Goal: Information Seeking & Learning: Find specific fact

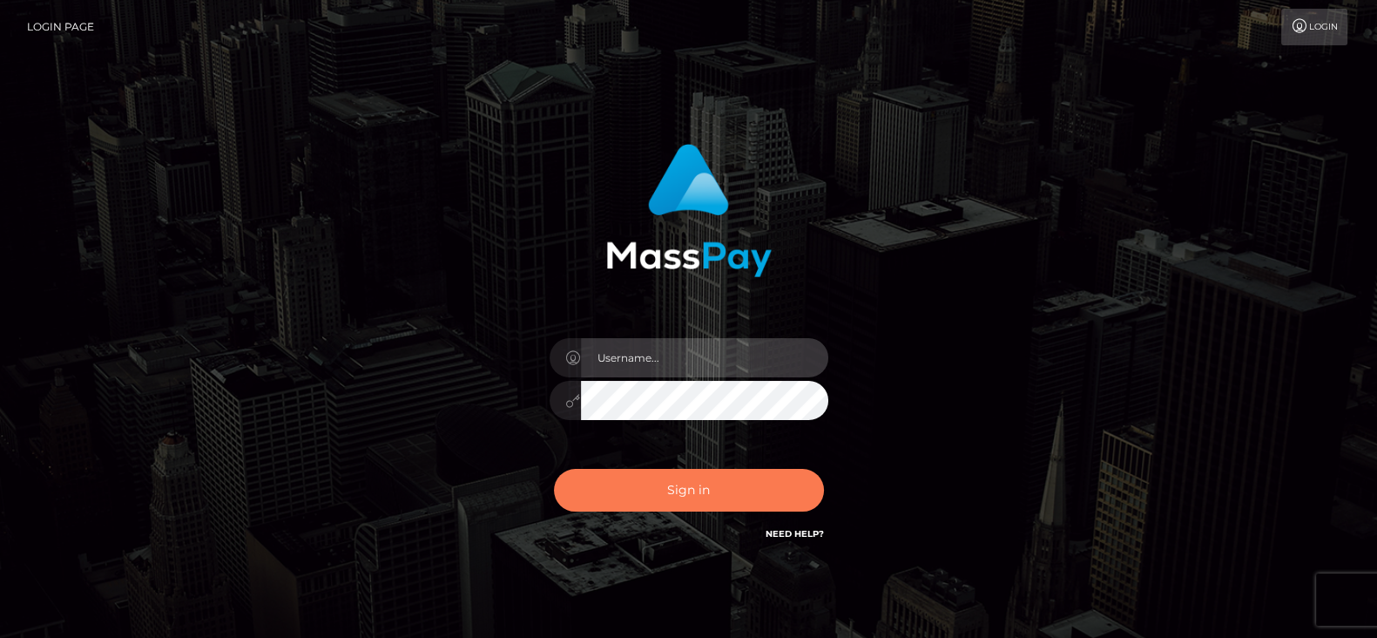
type input "[DOMAIN_NAME]"
click at [673, 498] on button "Sign in" at bounding box center [689, 490] width 270 height 43
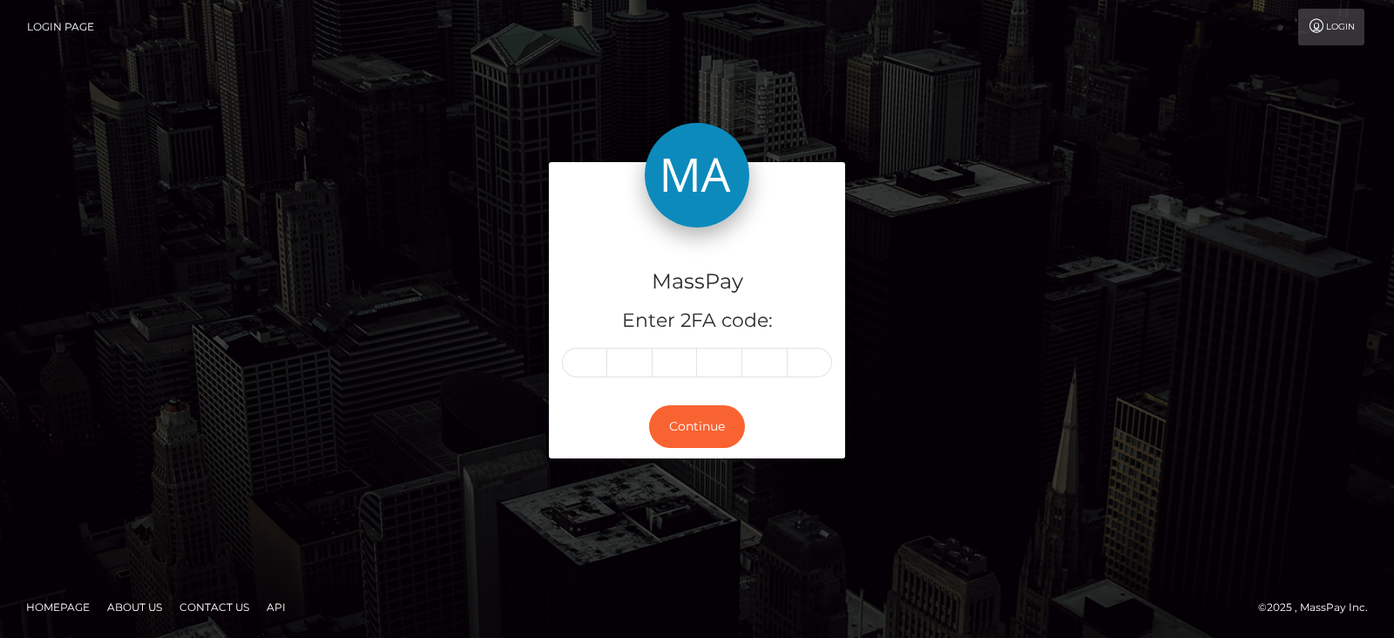
type input "9"
type input "5"
type input "6"
type input "9"
type input "4"
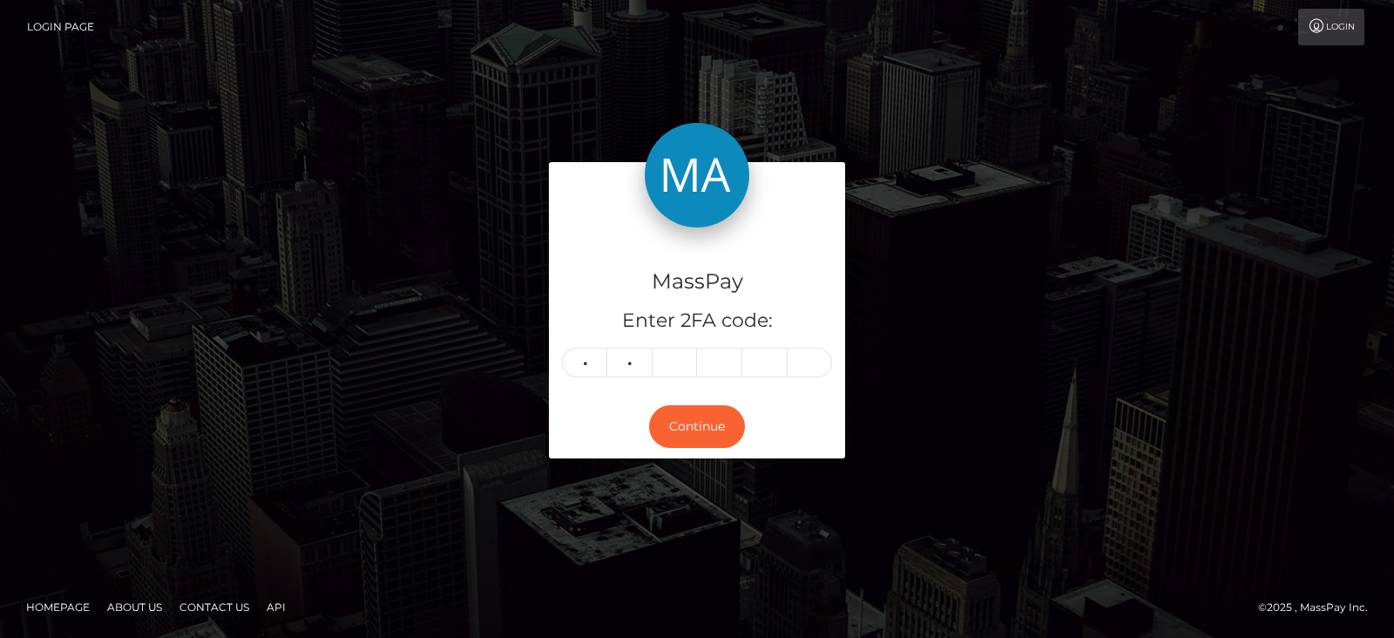
type input "2"
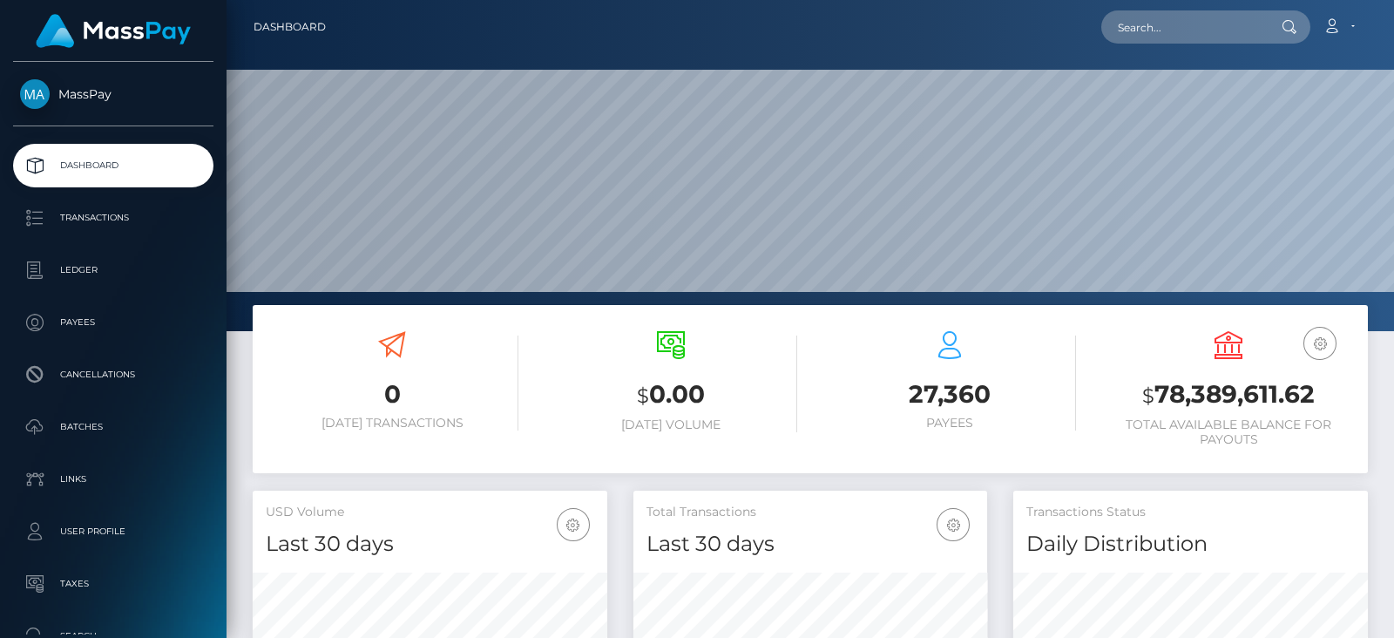
scroll to position [308, 354]
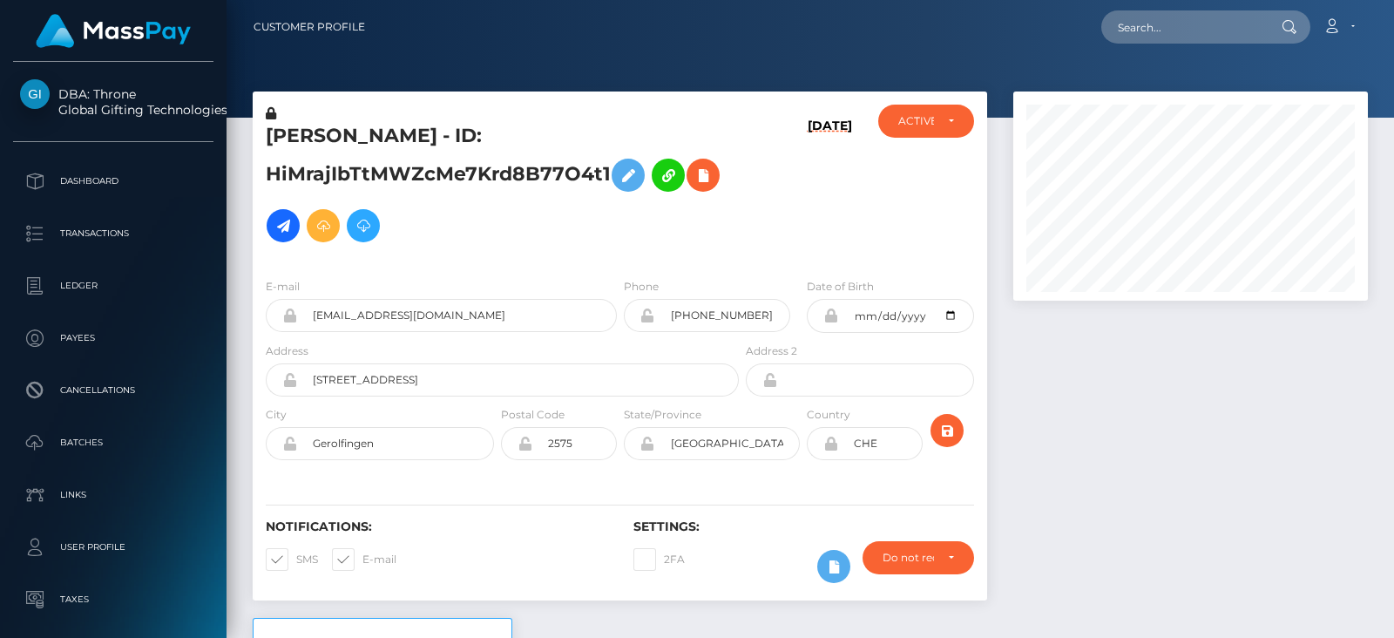
scroll to position [208, 354]
click at [1198, 483] on div at bounding box center [1190, 354] width 381 height 526
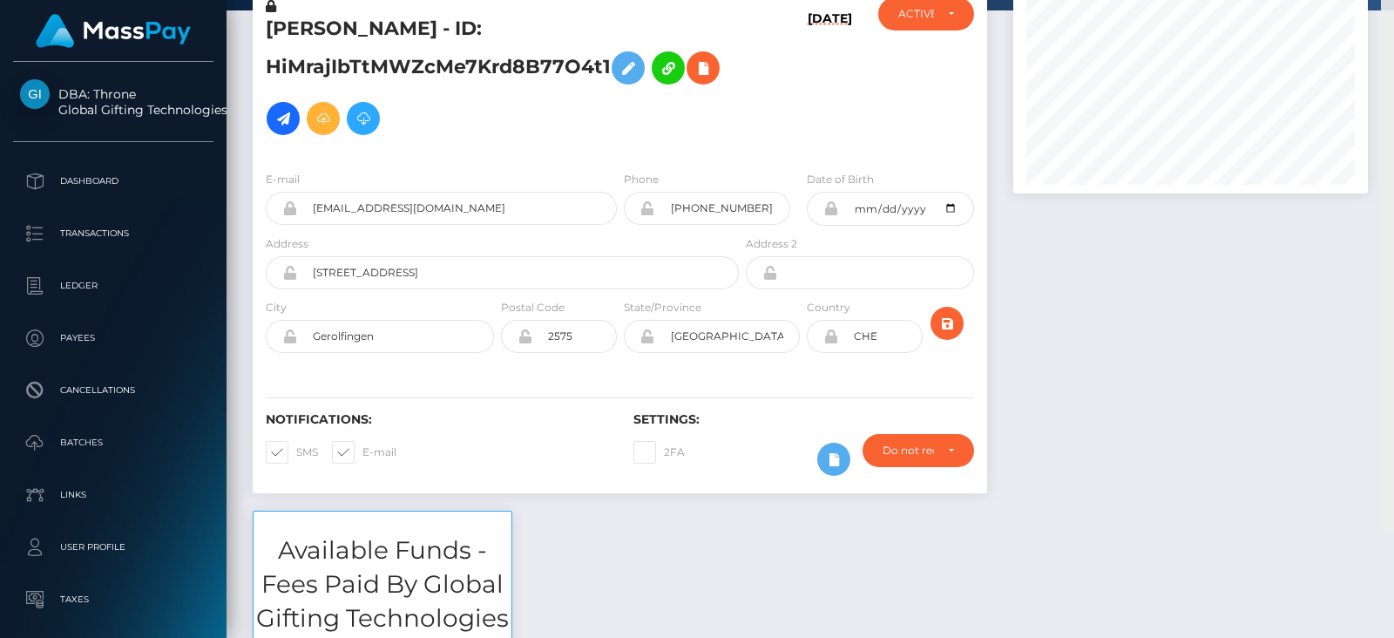
scroll to position [0, 0]
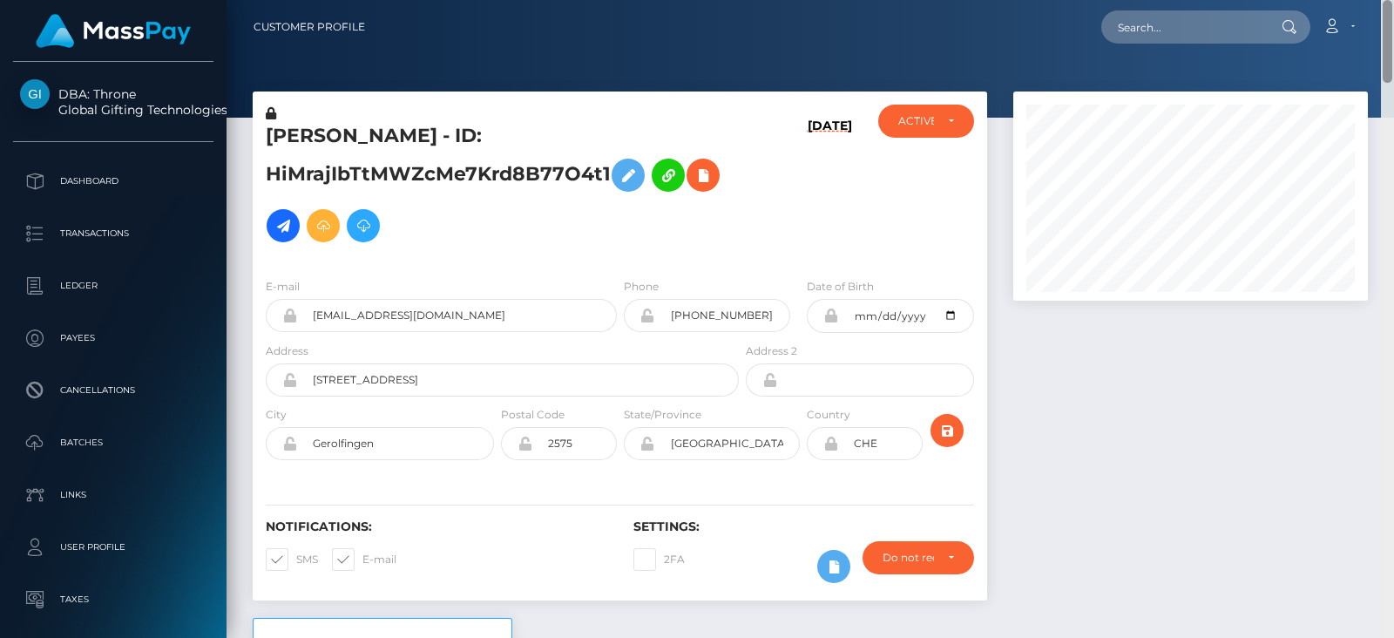
drag, startPoint x: 1389, startPoint y: 111, endPoint x: 1130, endPoint y: 71, distance: 262.5
click at [1391, 11] on div "Customer Profile Loading... Loading..." at bounding box center [809, 319] width 1167 height 638
click at [937, 112] on div "ACTIVE" at bounding box center [926, 121] width 97 height 33
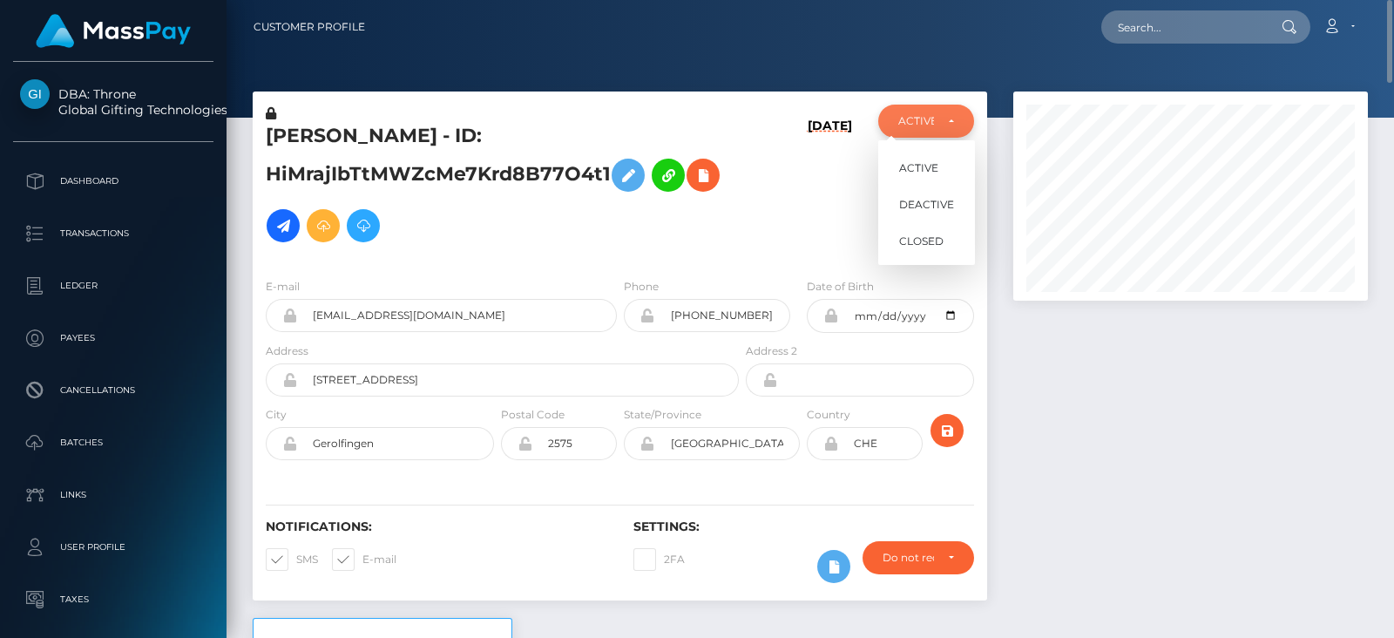
scroll to position [208, 354]
click at [937, 112] on div "ACTIVE" at bounding box center [926, 121] width 97 height 33
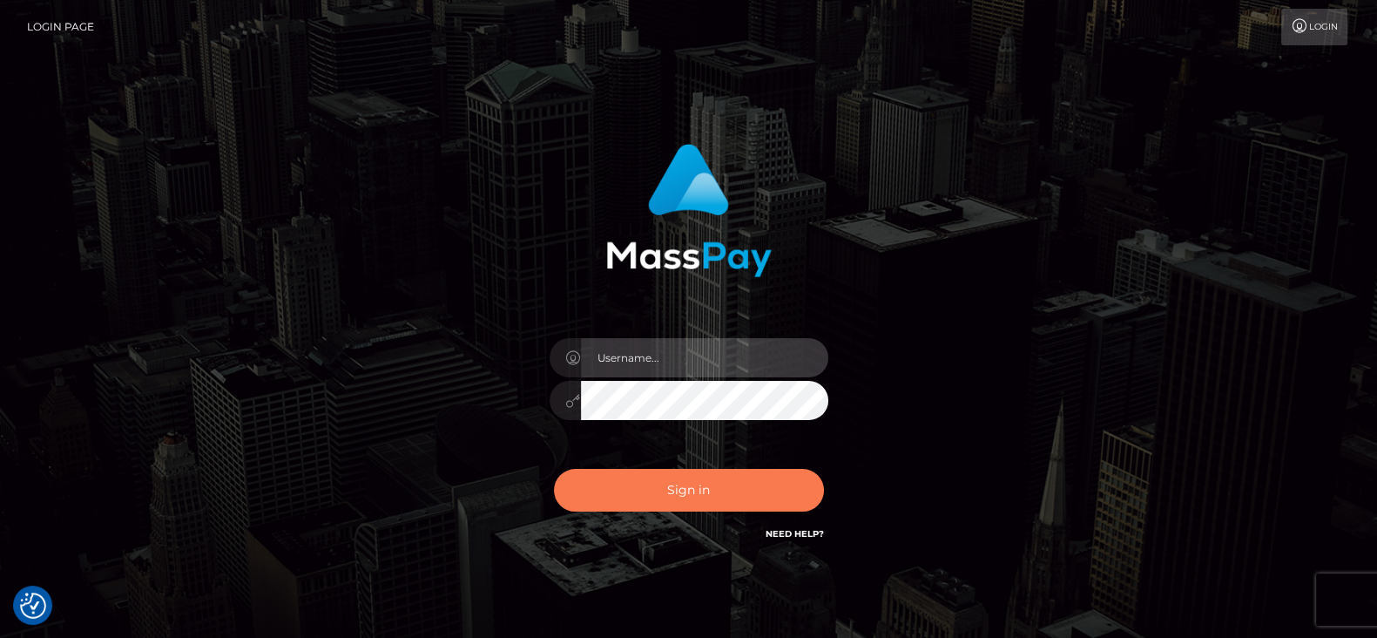
type input "fr.es"
click at [763, 490] on button "Sign in" at bounding box center [689, 490] width 270 height 43
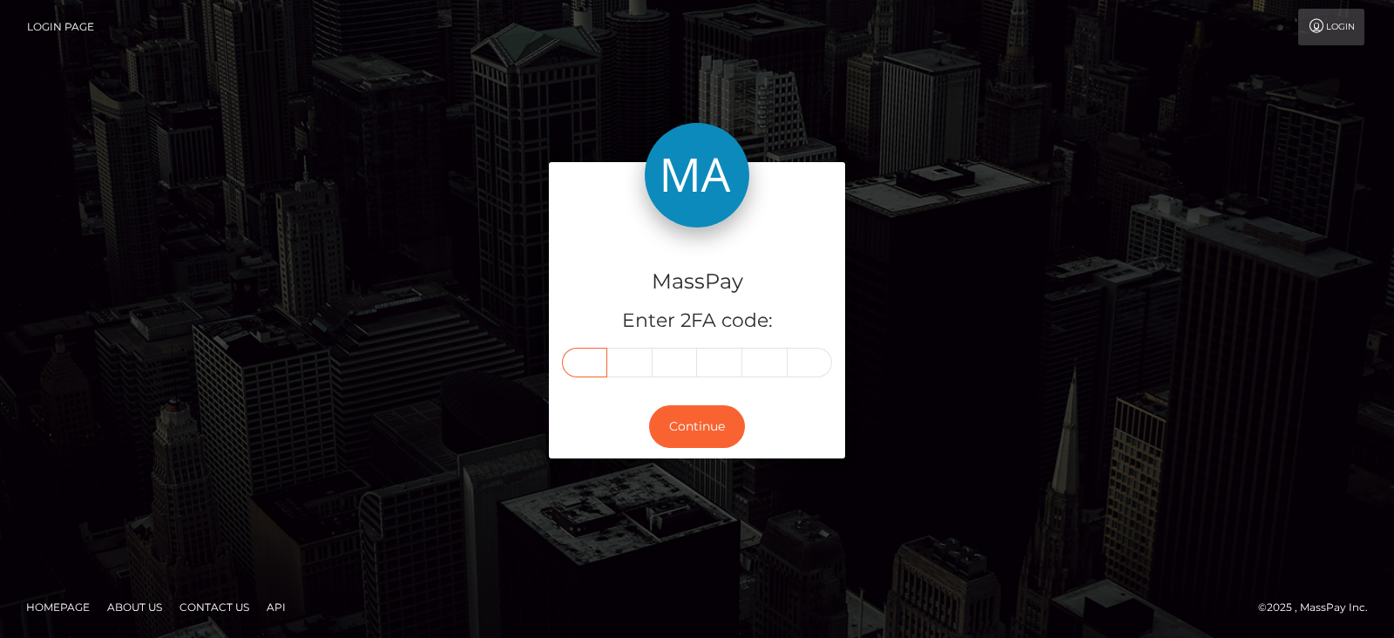
click at [592, 362] on input "text" at bounding box center [584, 363] width 45 height 30
type input "6"
type input "7"
type input "6"
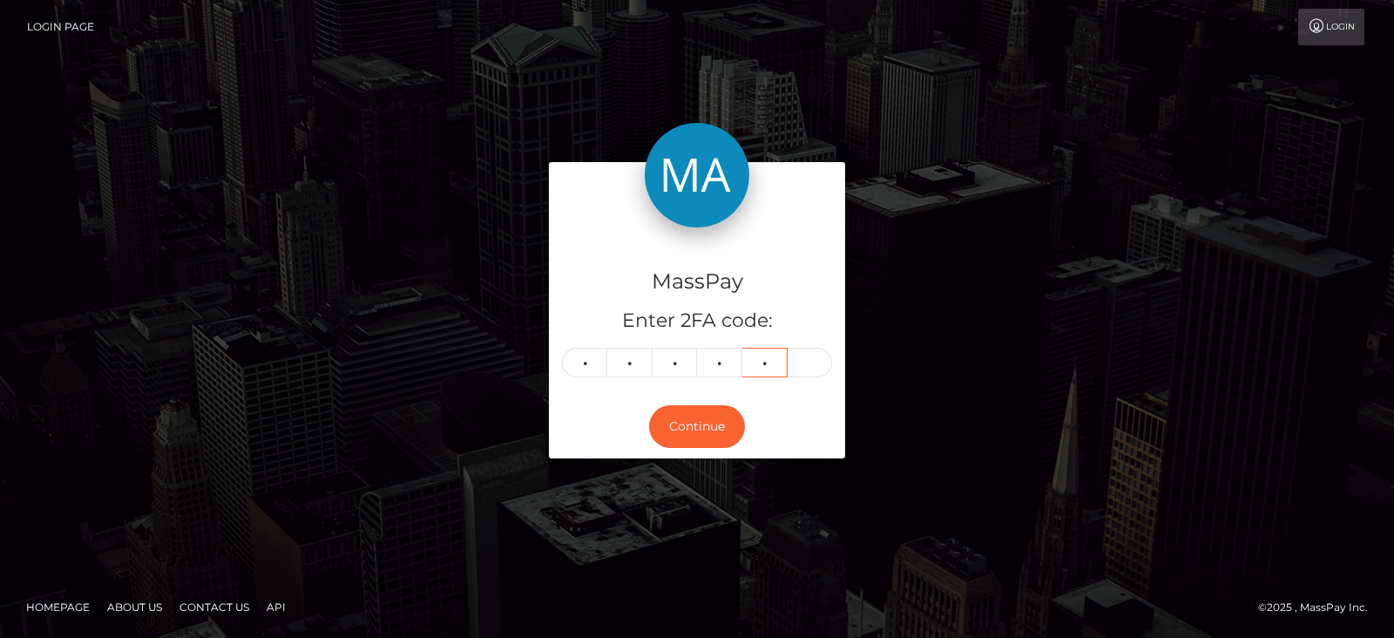
type input "7"
type input "1"
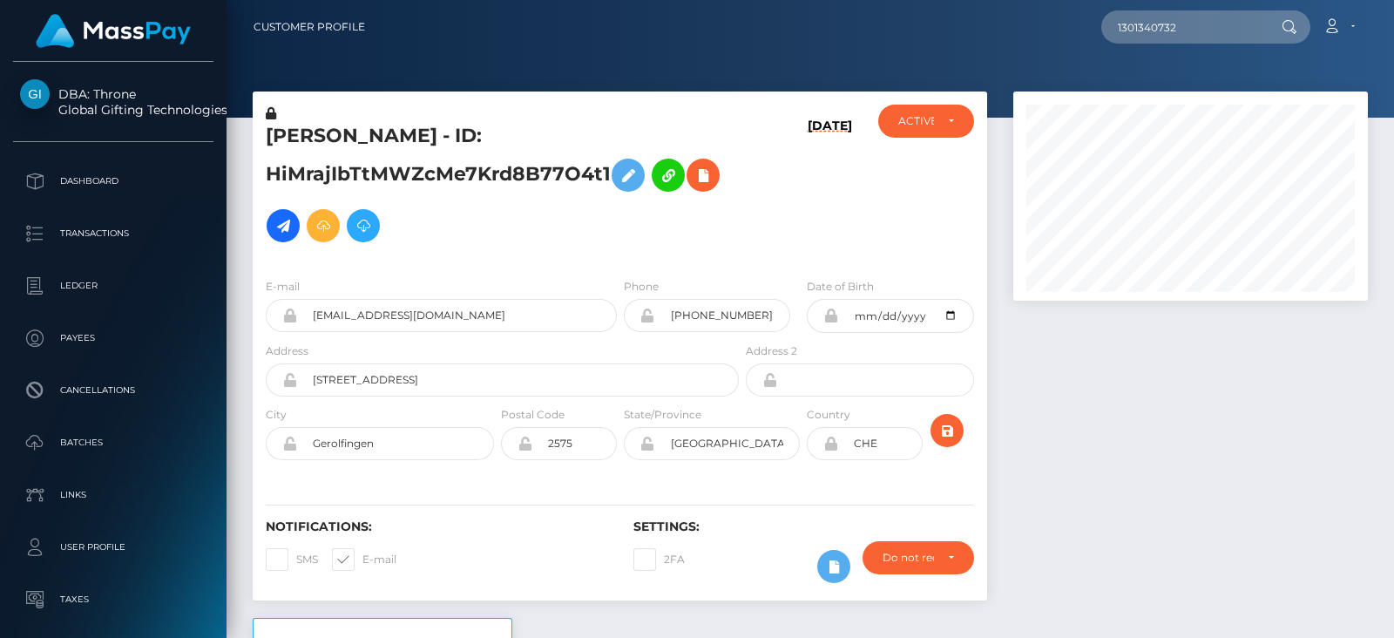
scroll to position [208, 354]
type input "1301340732"
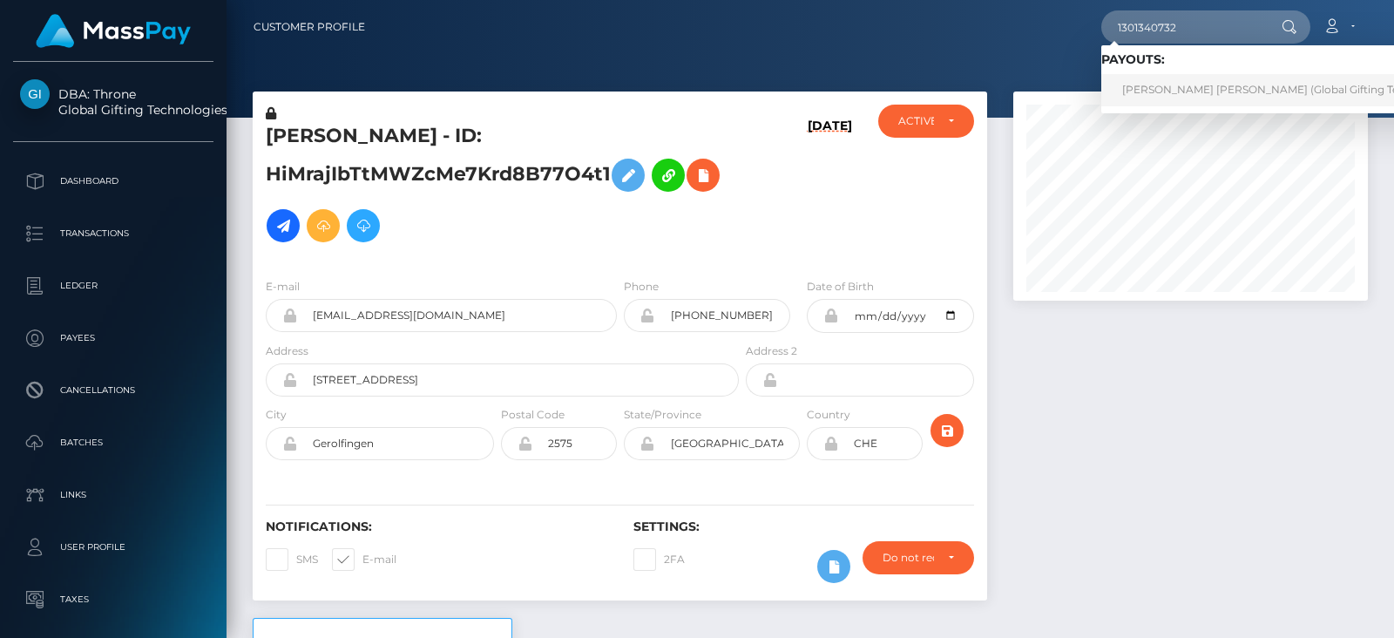
click at [1189, 84] on link "JESSICA ELLIE V FIRMINGER (Global Gifting Technologies Inc - Throne)" at bounding box center [1323, 90] width 445 height 32
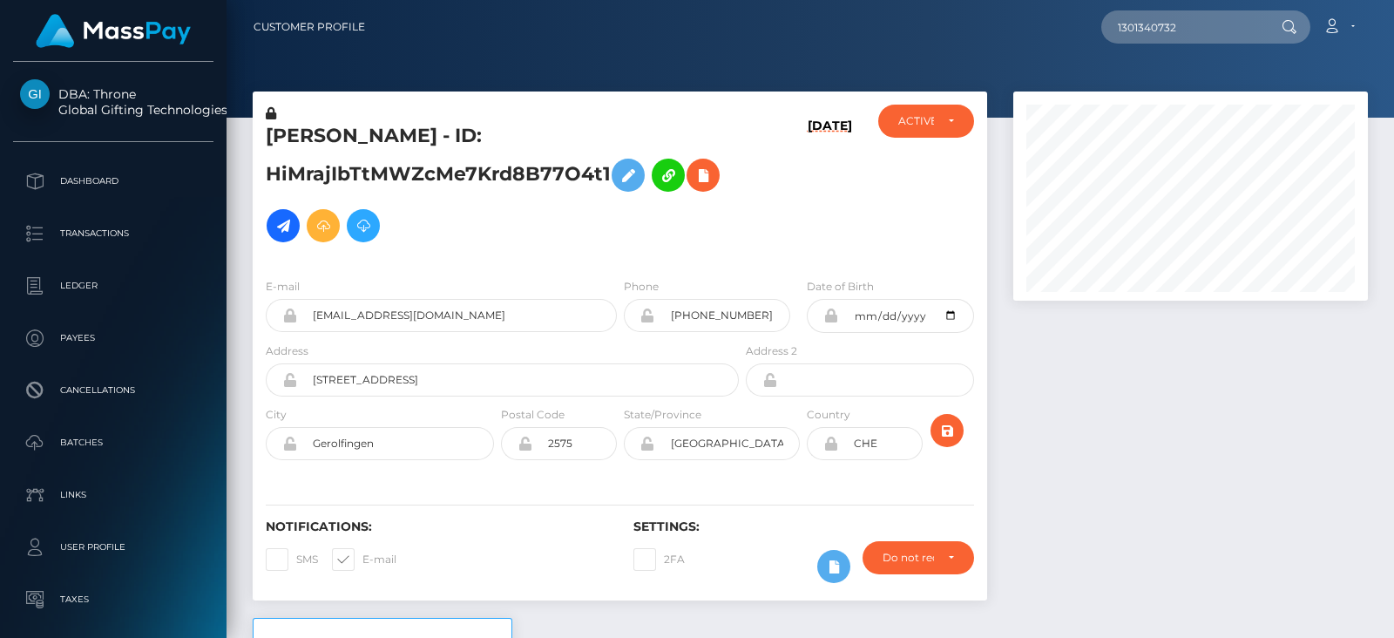
click at [1160, 421] on div at bounding box center [1190, 354] width 381 height 526
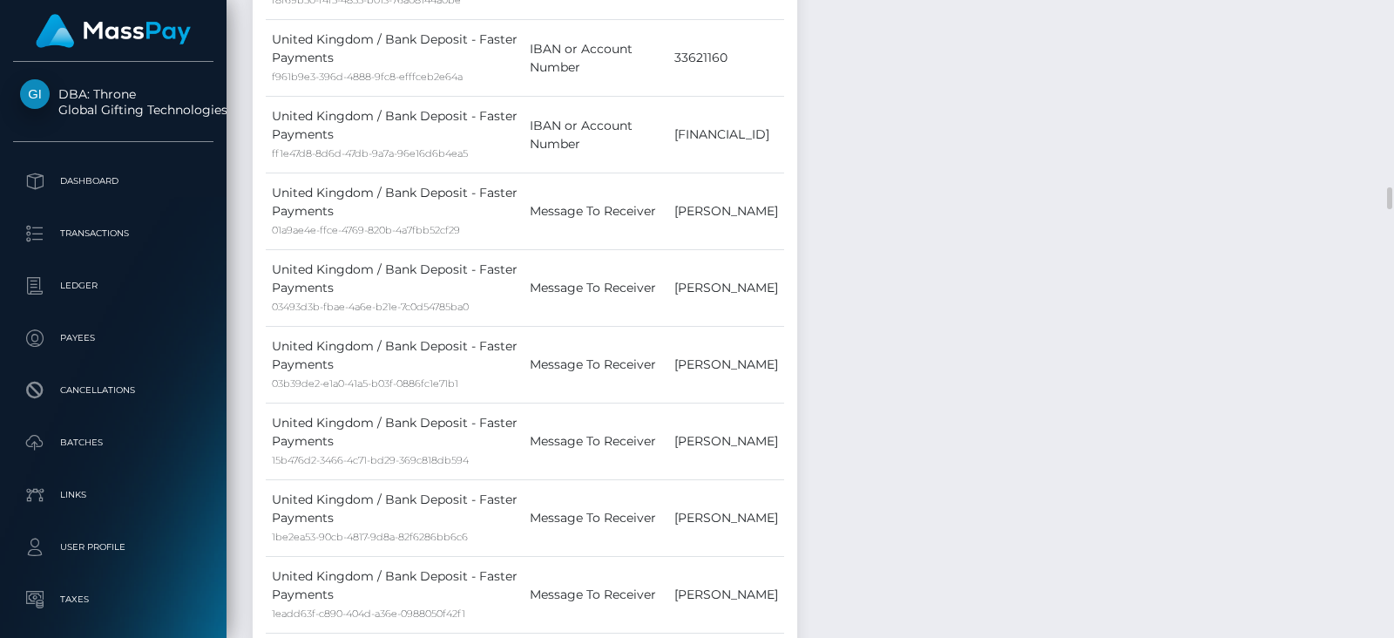
click at [1385, 350] on div at bounding box center [1387, 319] width 13 height 638
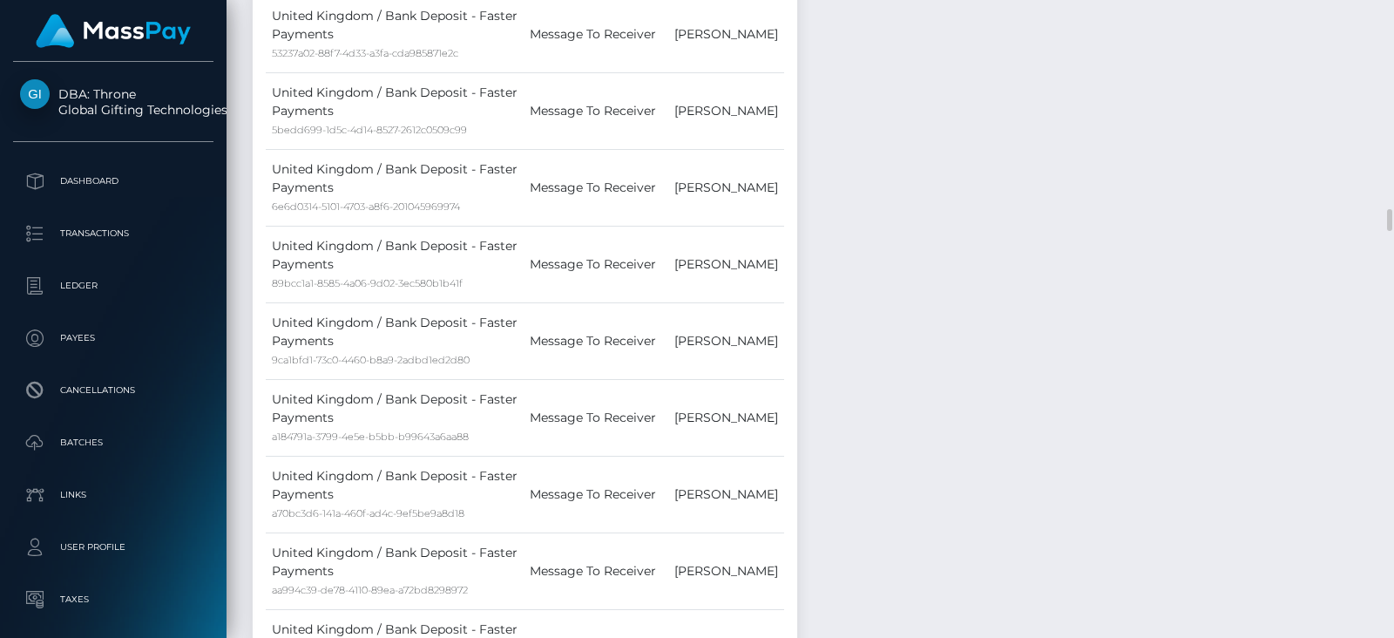
click at [1385, 350] on div at bounding box center [1387, 319] width 13 height 638
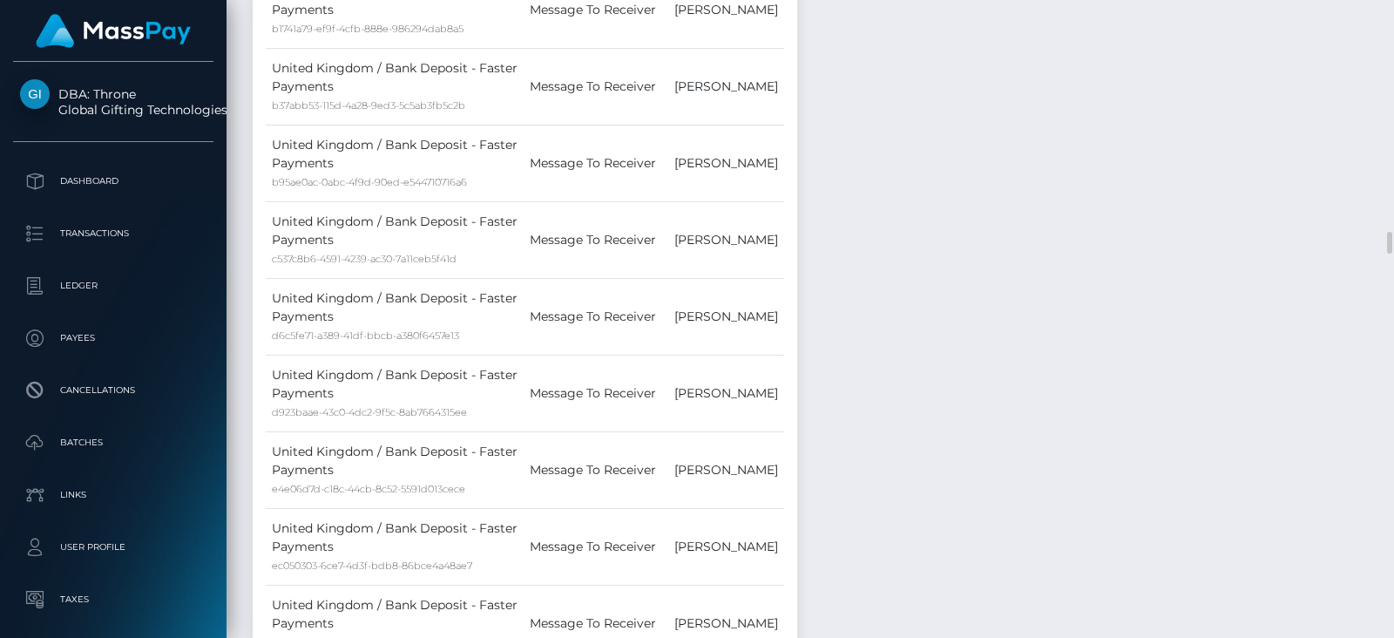
click at [1385, 350] on div at bounding box center [1387, 319] width 13 height 638
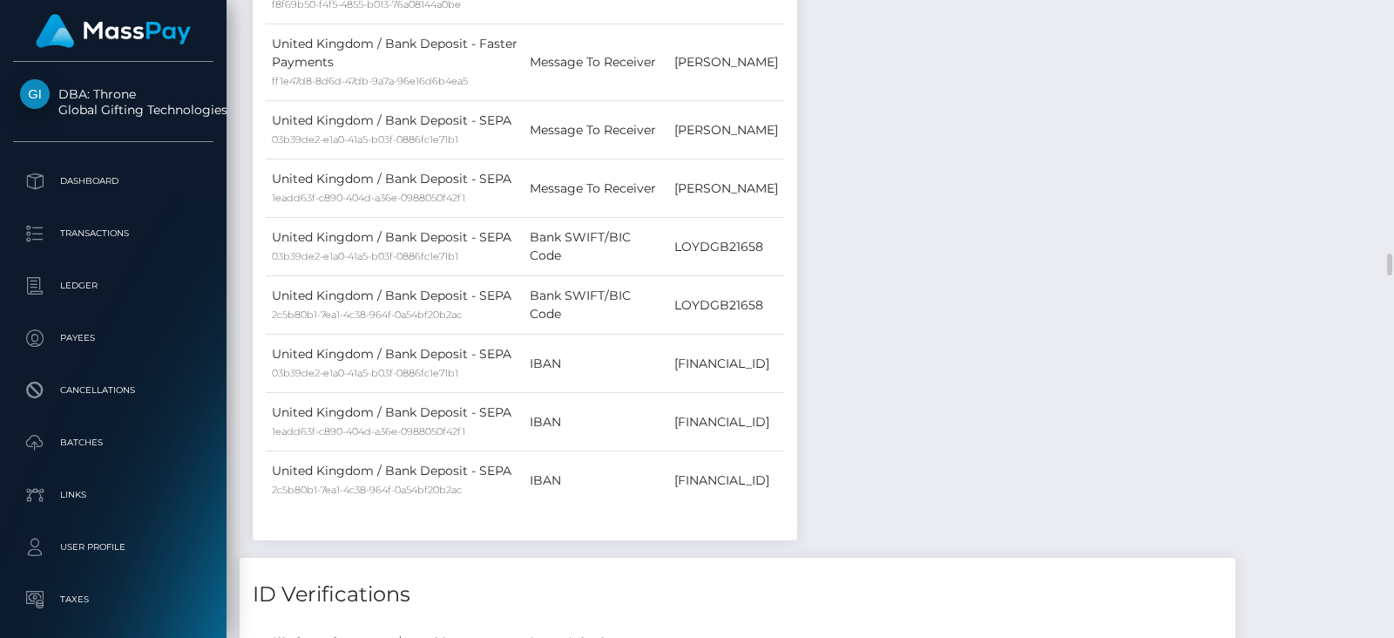
click at [1385, 350] on div at bounding box center [1387, 319] width 13 height 638
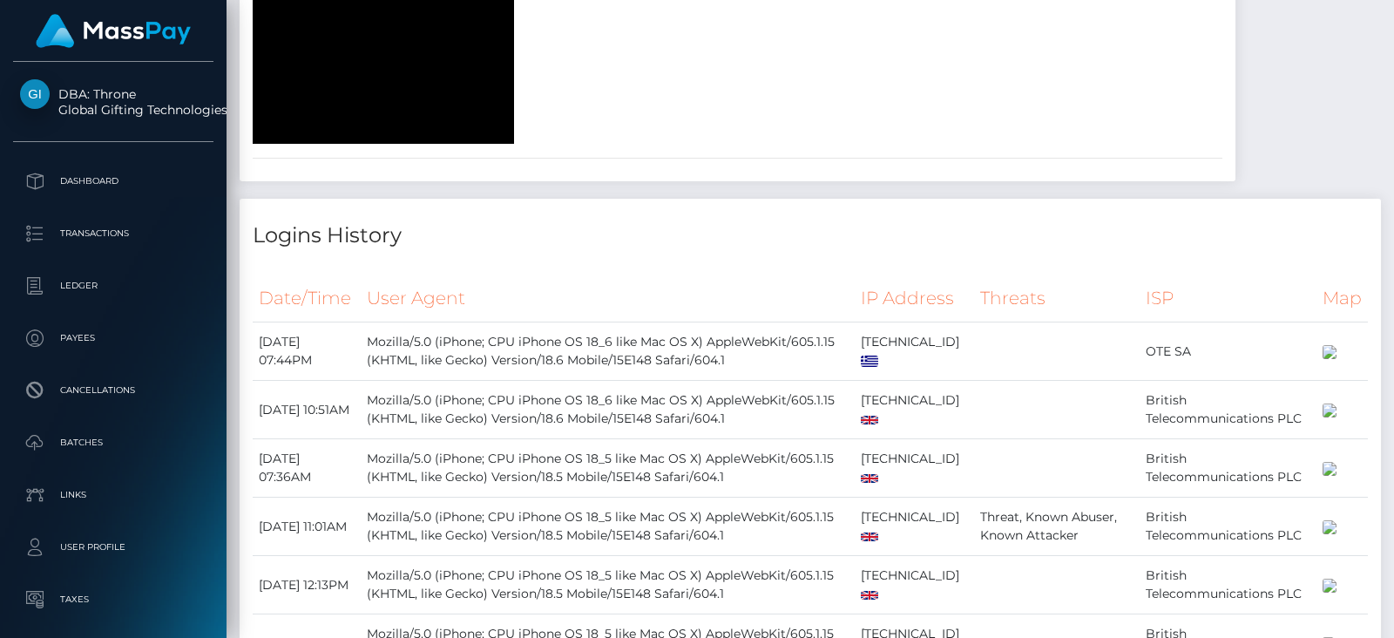
click at [1385, 350] on div at bounding box center [1387, 319] width 13 height 638
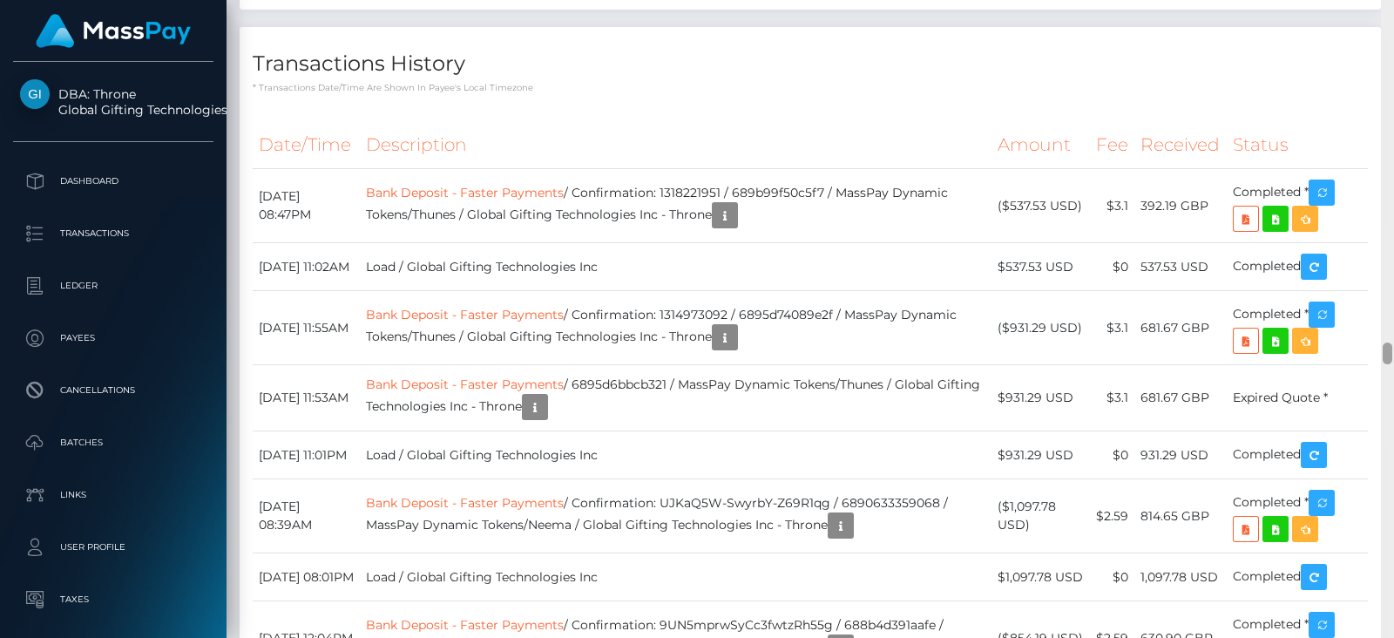
drag, startPoint x: 0, startPoint y: 0, endPoint x: 1385, endPoint y: 348, distance: 1428.2
click at [1385, 348] on div at bounding box center [1387, 319] width 13 height 638
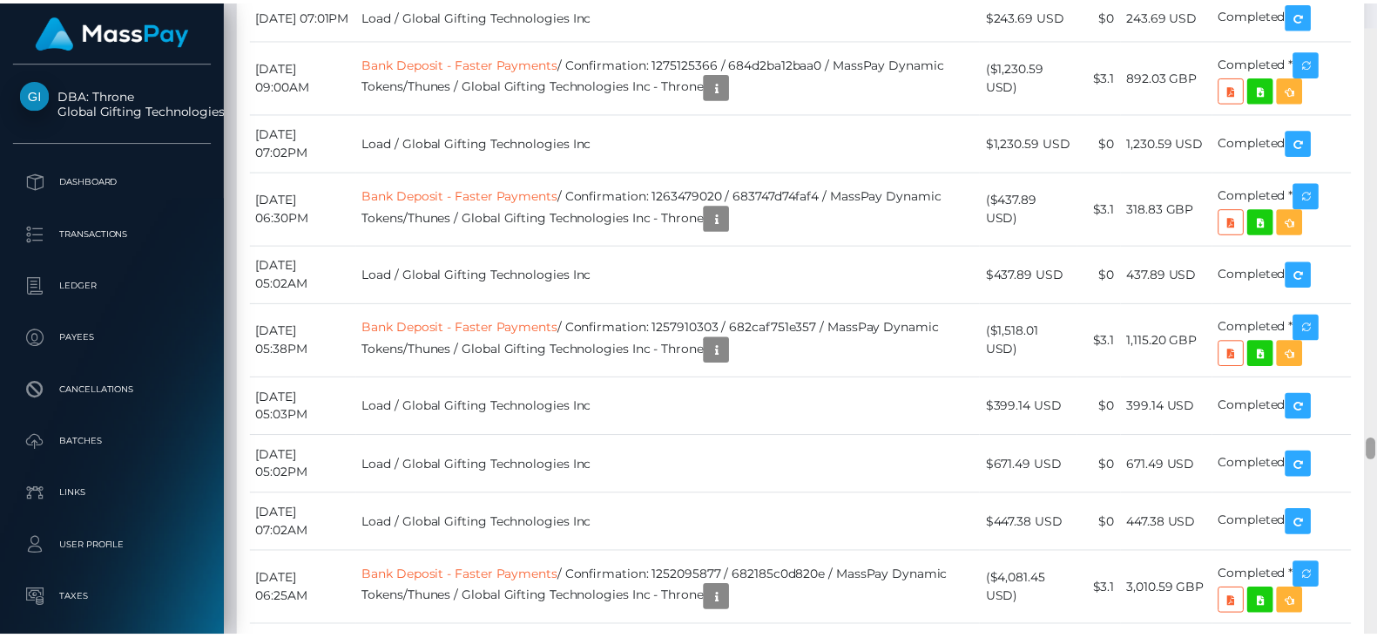
scroll to position [11932, 0]
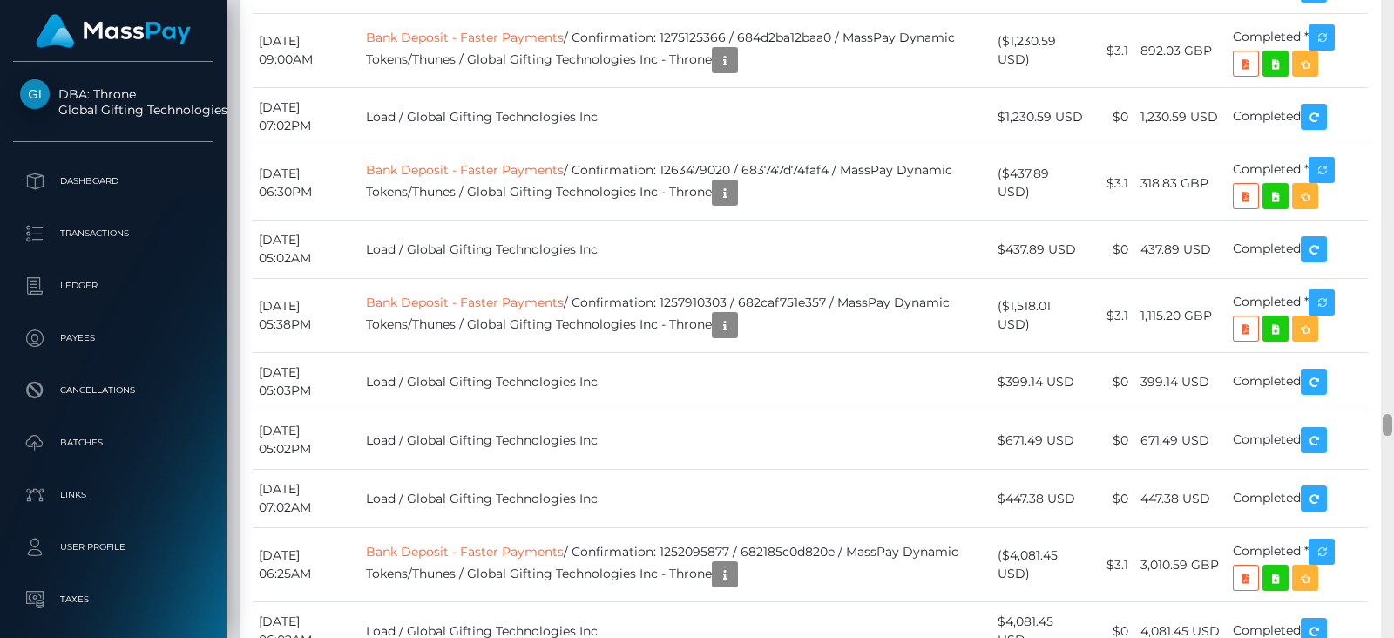
drag, startPoint x: 1385, startPoint y: 348, endPoint x: 1393, endPoint y: 420, distance: 71.9
click at [1393, 420] on div at bounding box center [1387, 319] width 13 height 638
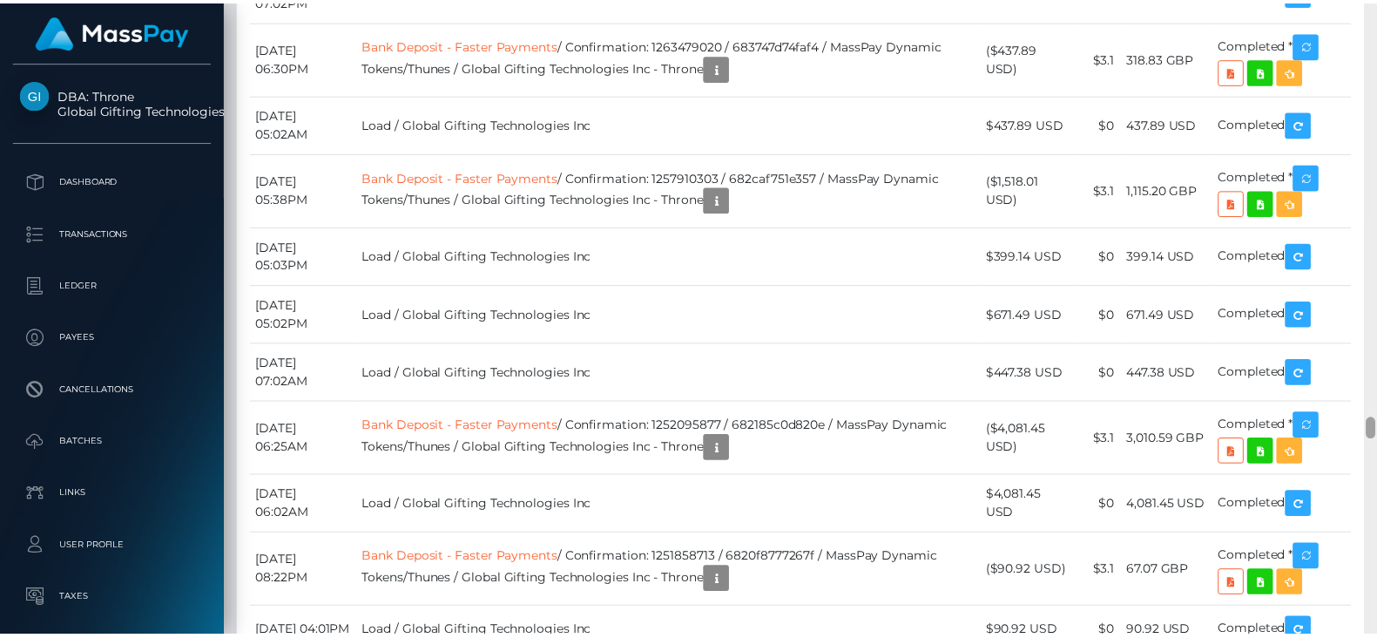
scroll to position [12083, 0]
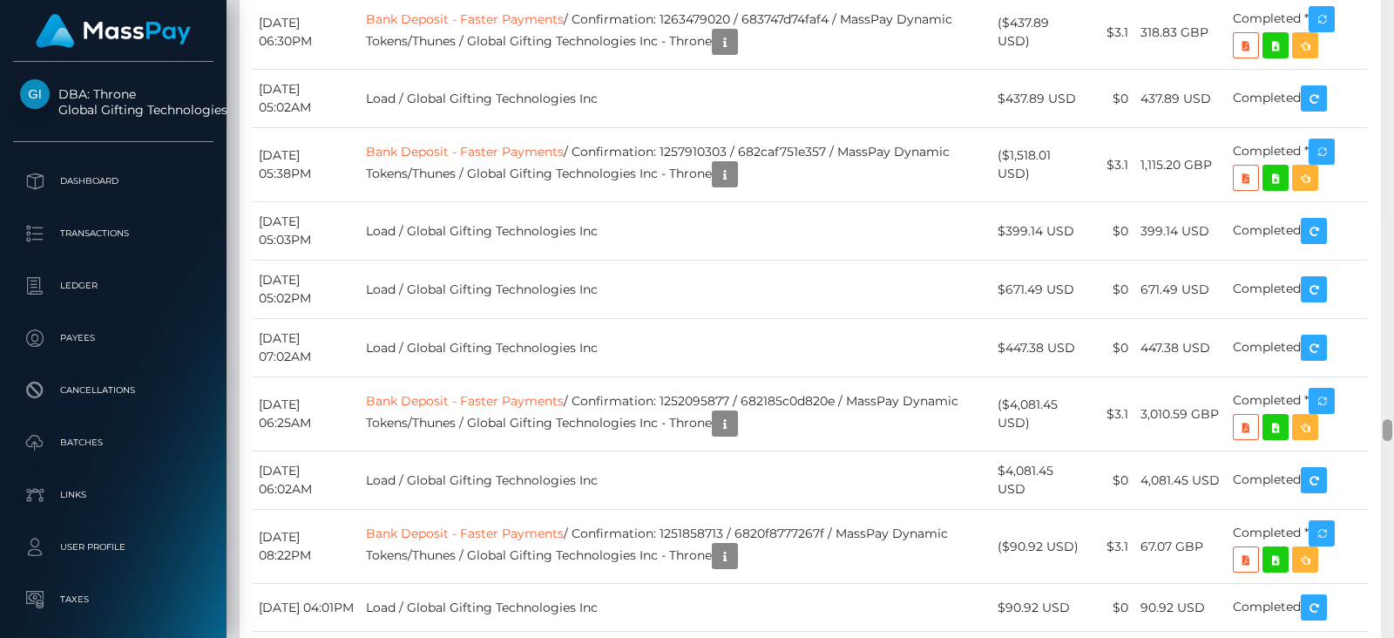
click at [1386, 429] on div at bounding box center [1387, 430] width 10 height 22
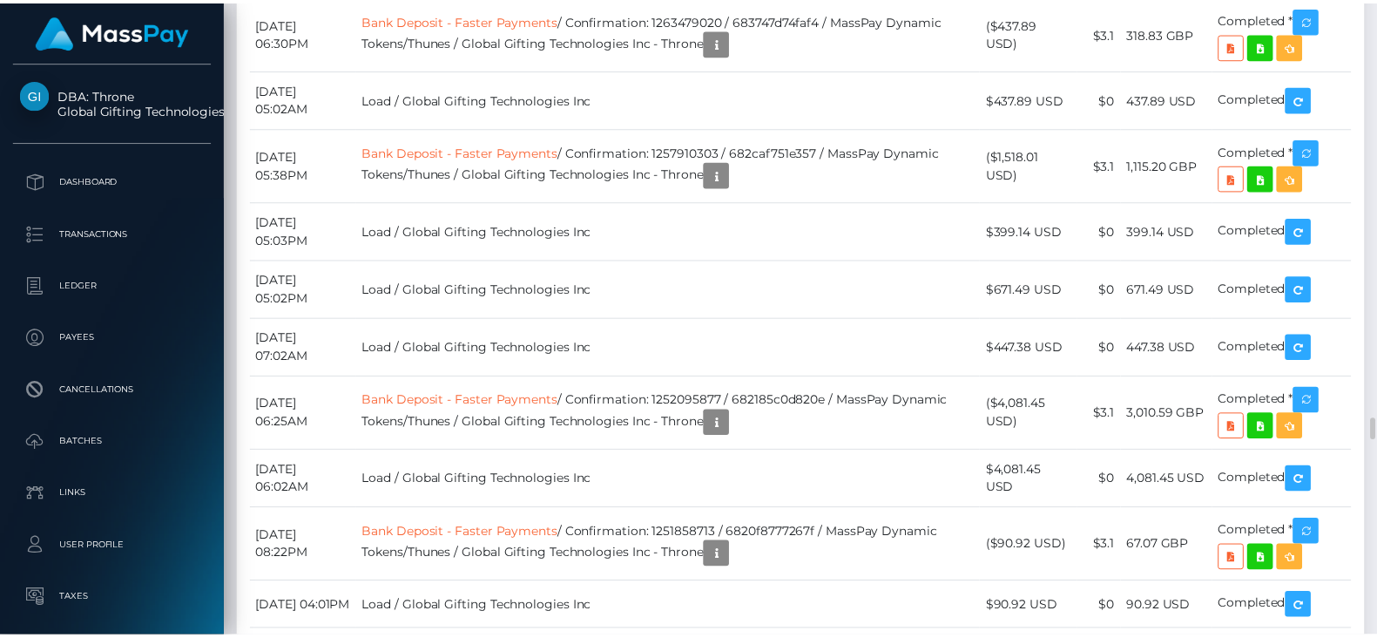
scroll to position [208, 348]
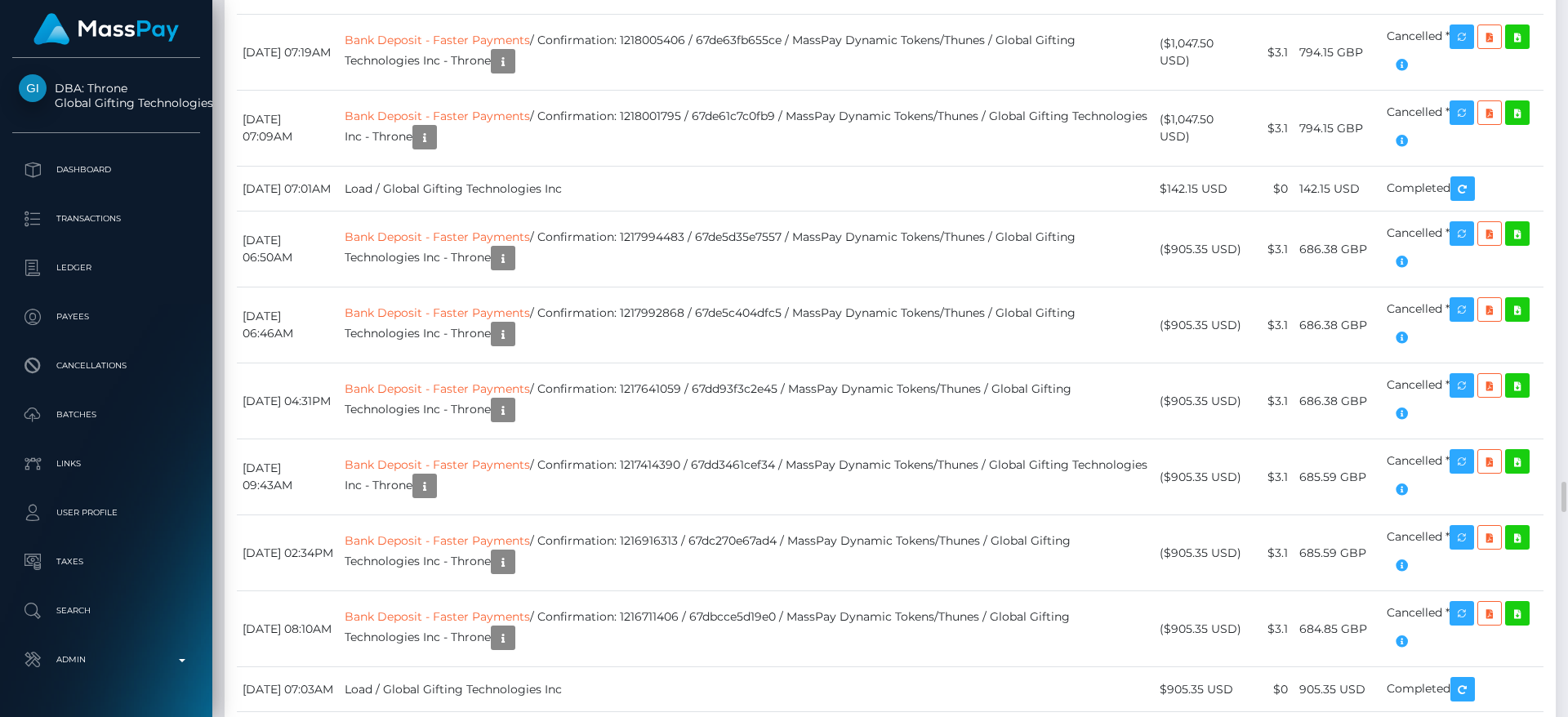
scroll to position [196, 420]
drag, startPoint x: 1256, startPoint y: 9, endPoint x: 1068, endPoint y: 386, distance: 421.3
click at [1306, 114] on div "Force status update" at bounding box center [1459, 99] width 119 height 41
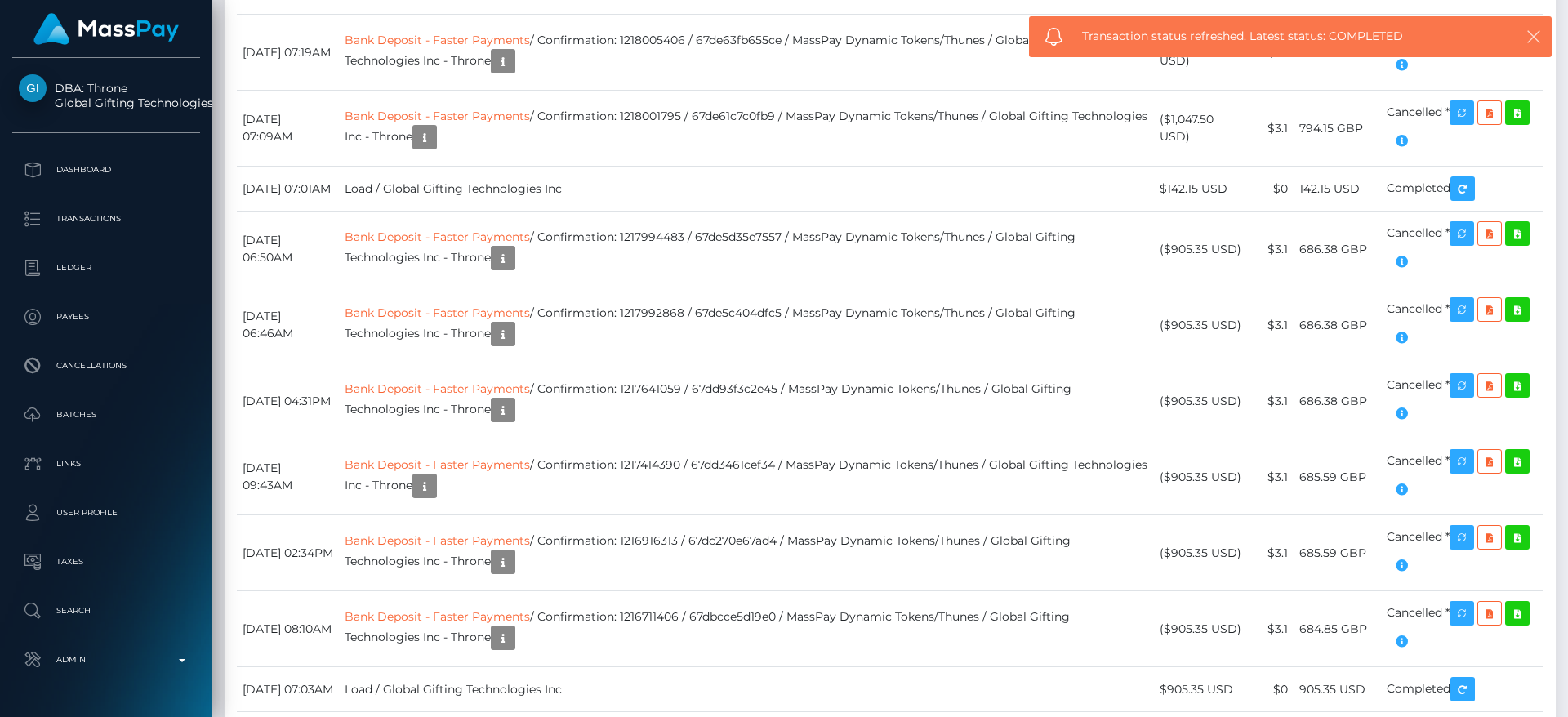
click at [1306, 36] on icon "button" at bounding box center [1532, 36] width 16 height 16
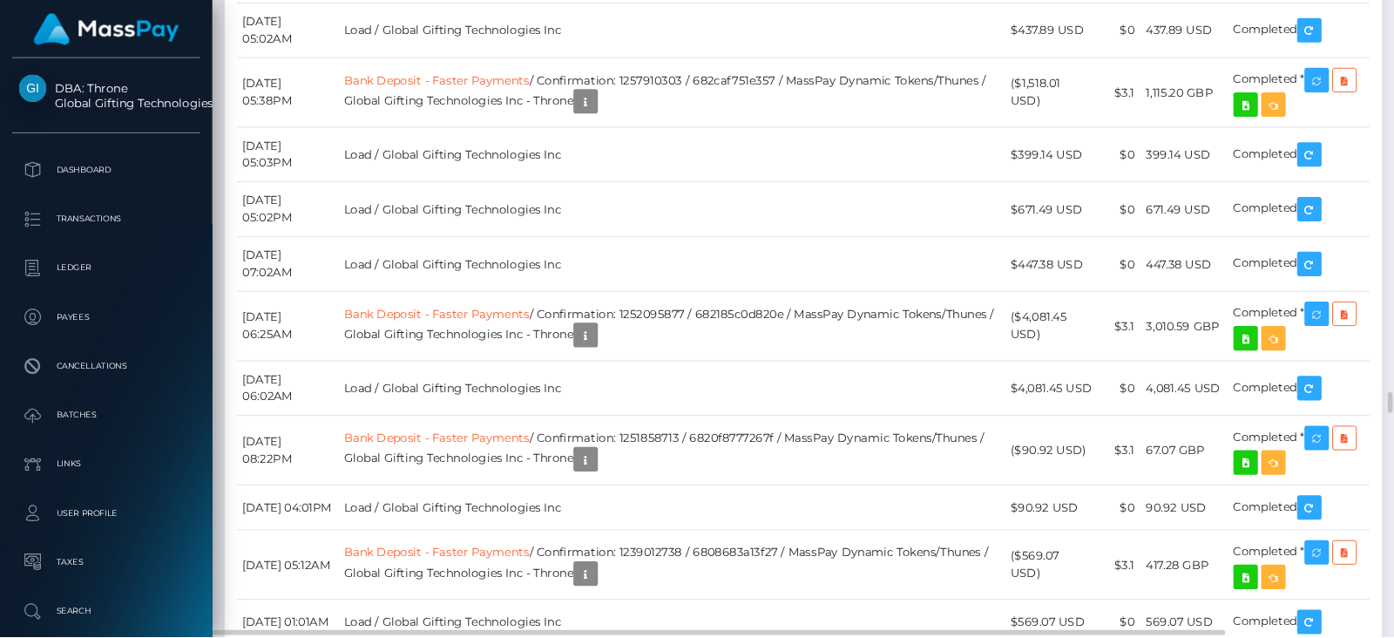
scroll to position [208, 354]
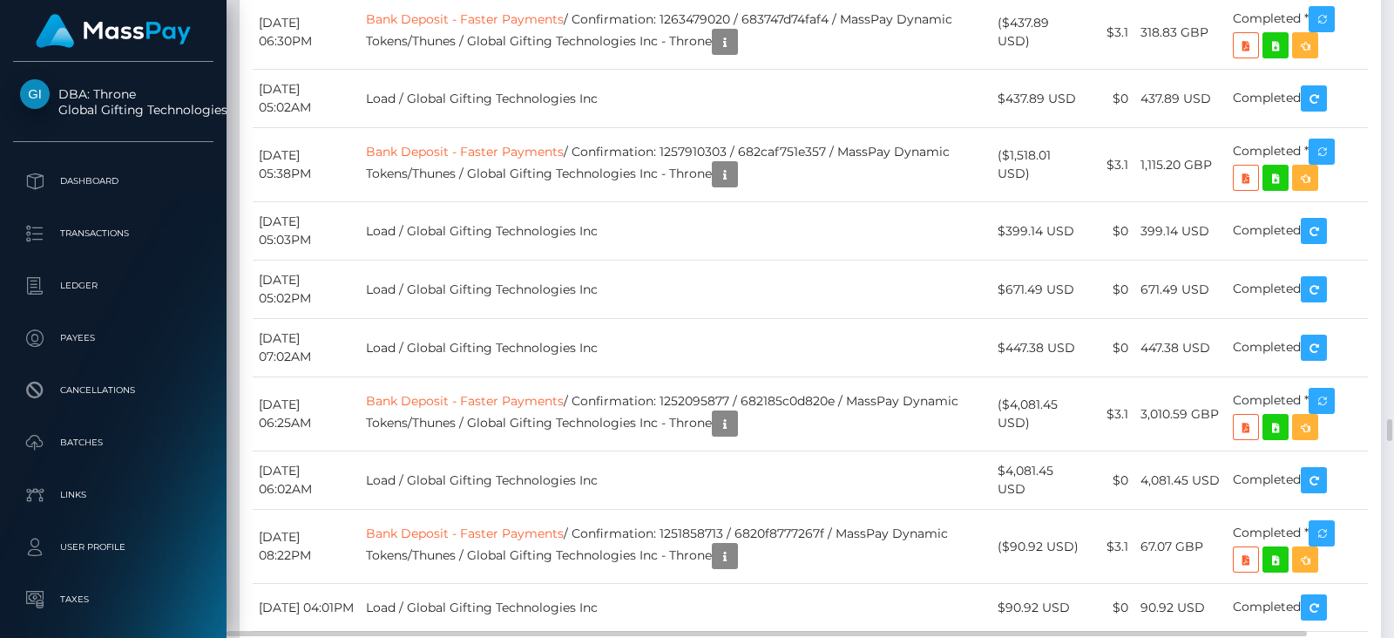
drag, startPoint x: 1641, startPoint y: 1, endPoint x: 787, endPoint y: 247, distance: 888.3
click at [1389, 64] on div at bounding box center [1387, 319] width 13 height 638
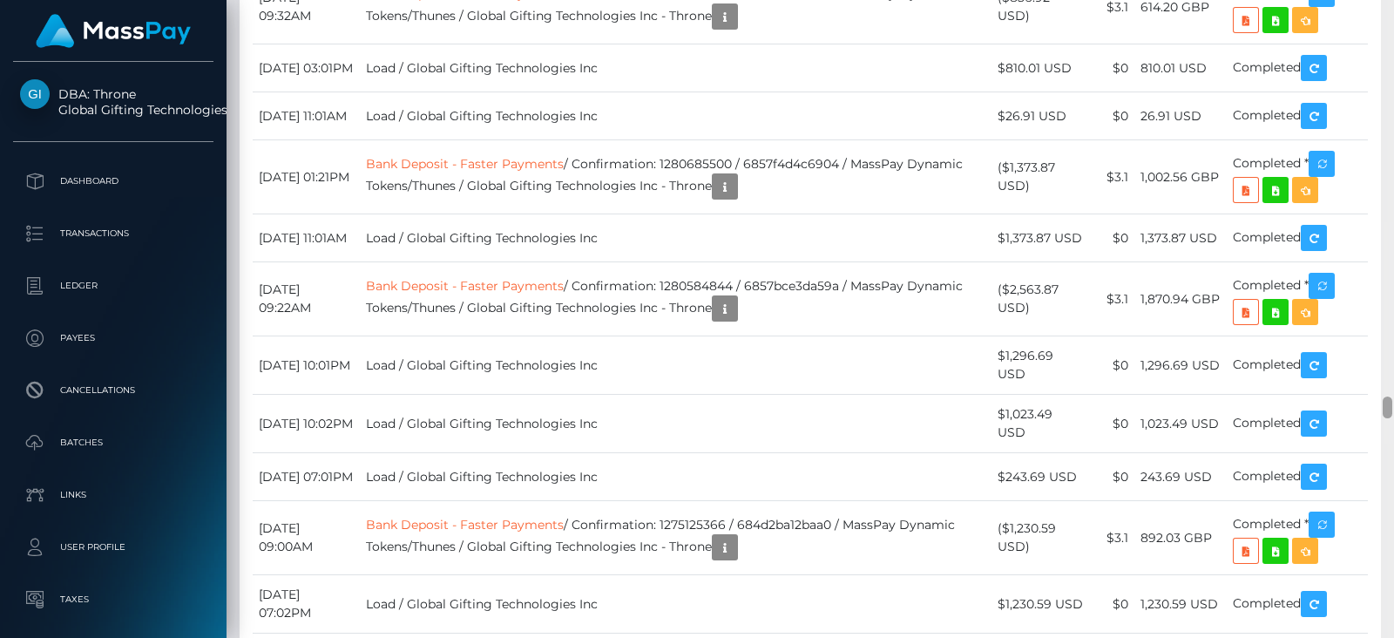
click at [1389, 64] on div at bounding box center [1387, 319] width 13 height 638
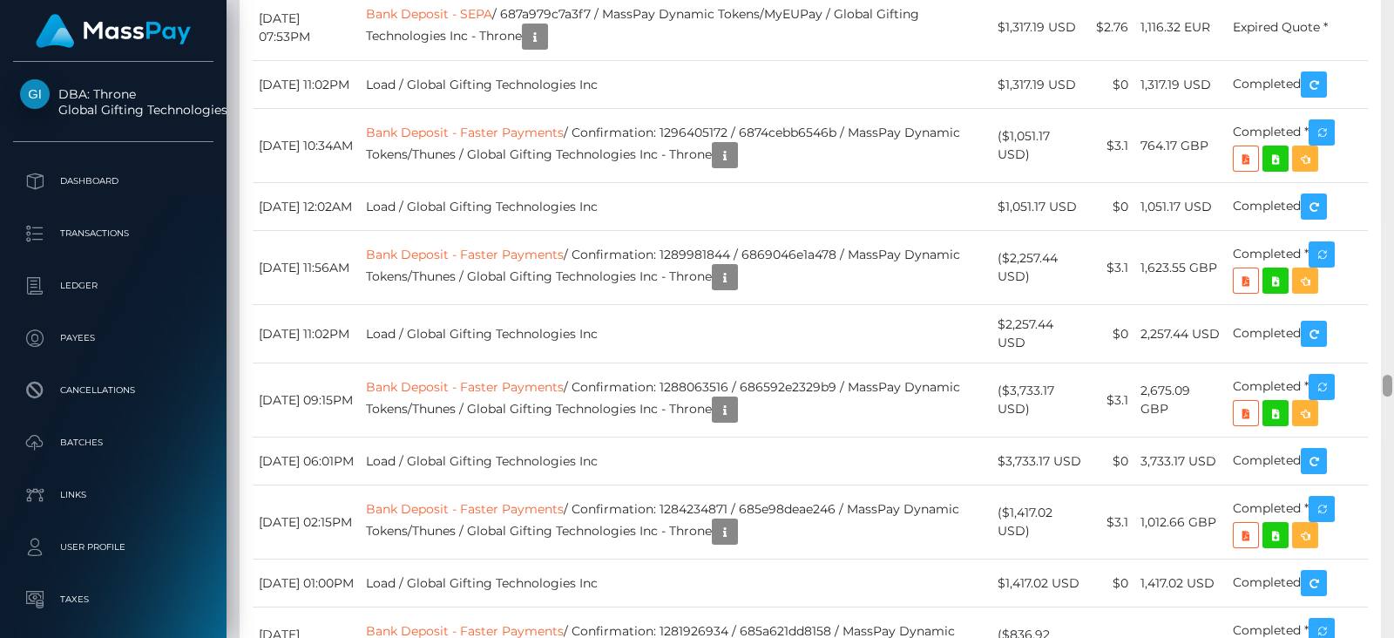
click at [1389, 64] on div at bounding box center [1387, 319] width 13 height 638
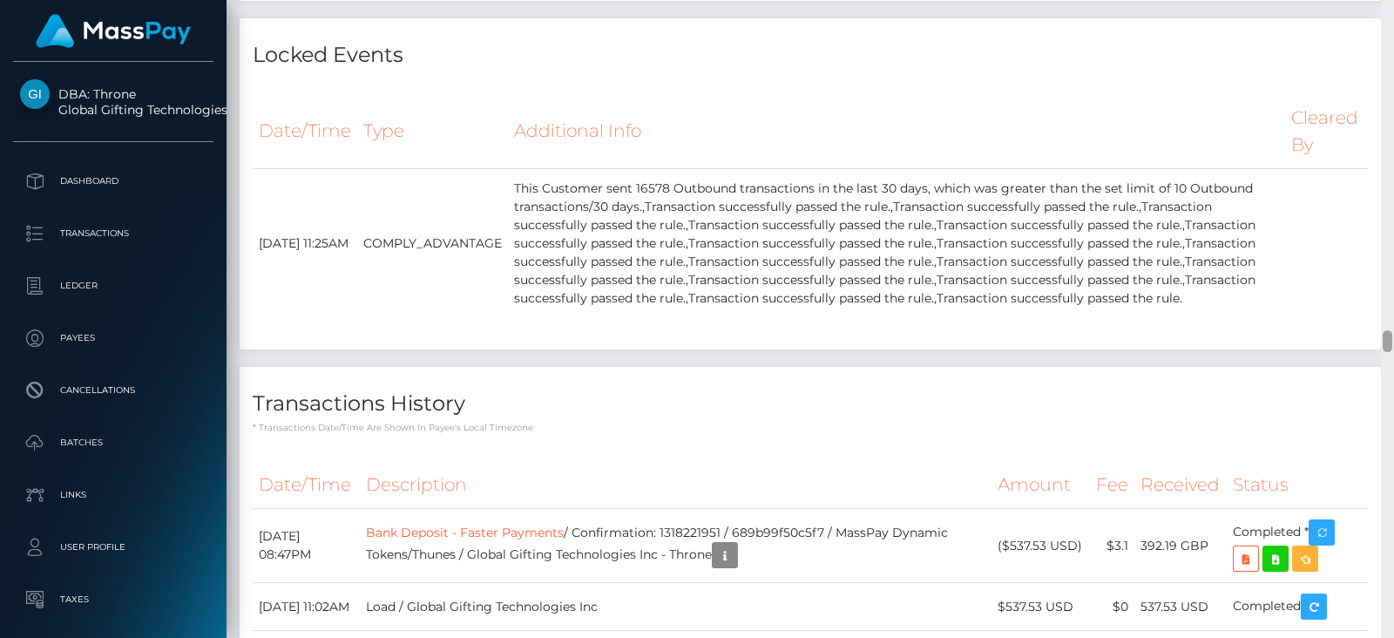
click at [1389, 64] on div at bounding box center [1387, 319] width 13 height 638
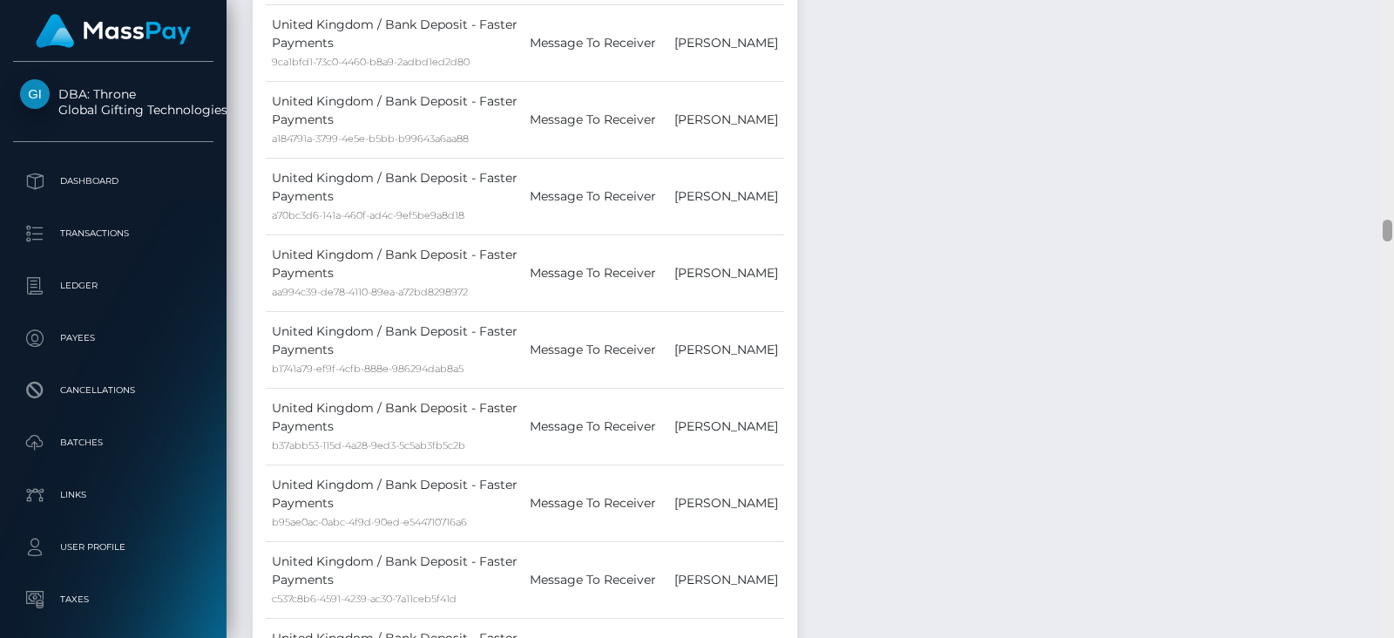
click at [1389, 66] on div at bounding box center [1387, 319] width 13 height 638
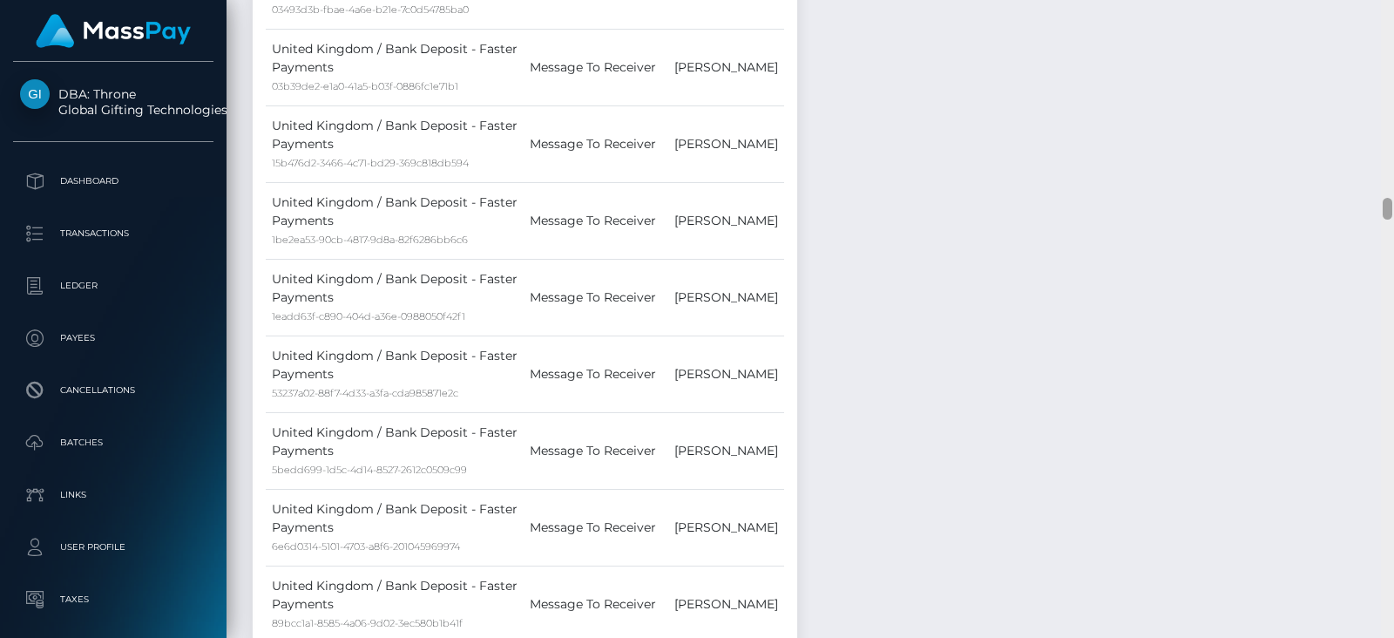
click at [1389, 66] on div at bounding box center [1387, 319] width 13 height 638
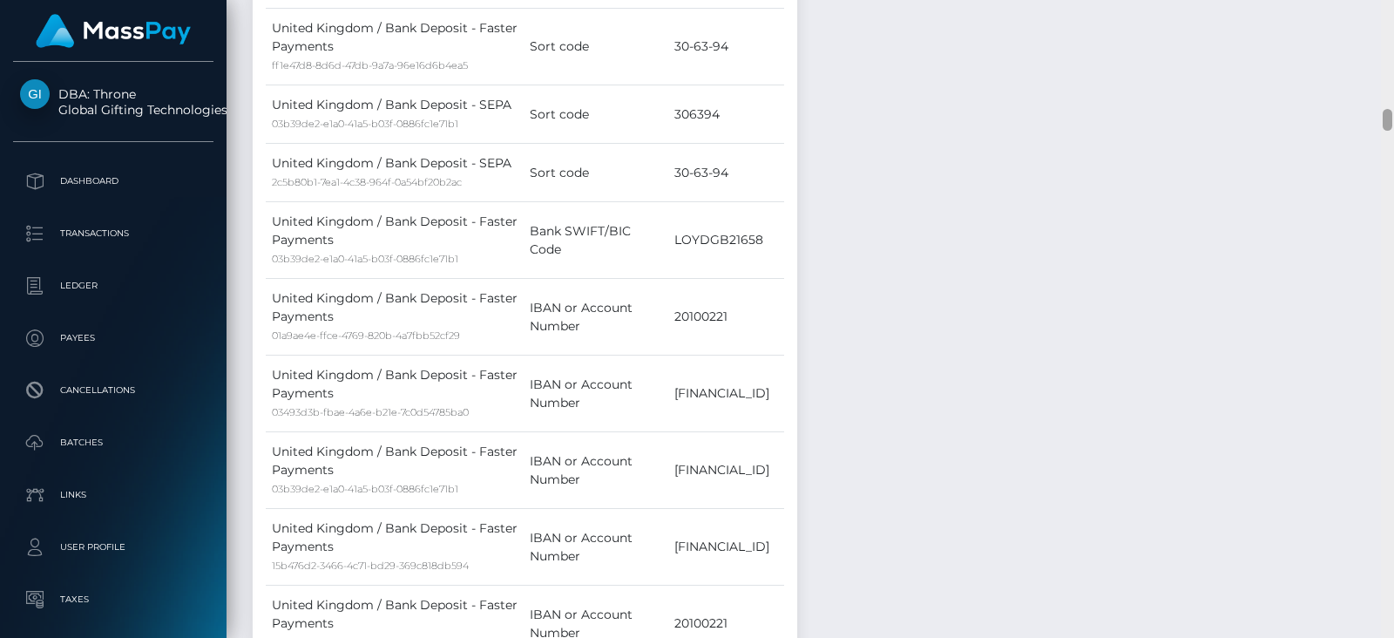
click at [1389, 66] on div at bounding box center [1387, 319] width 13 height 638
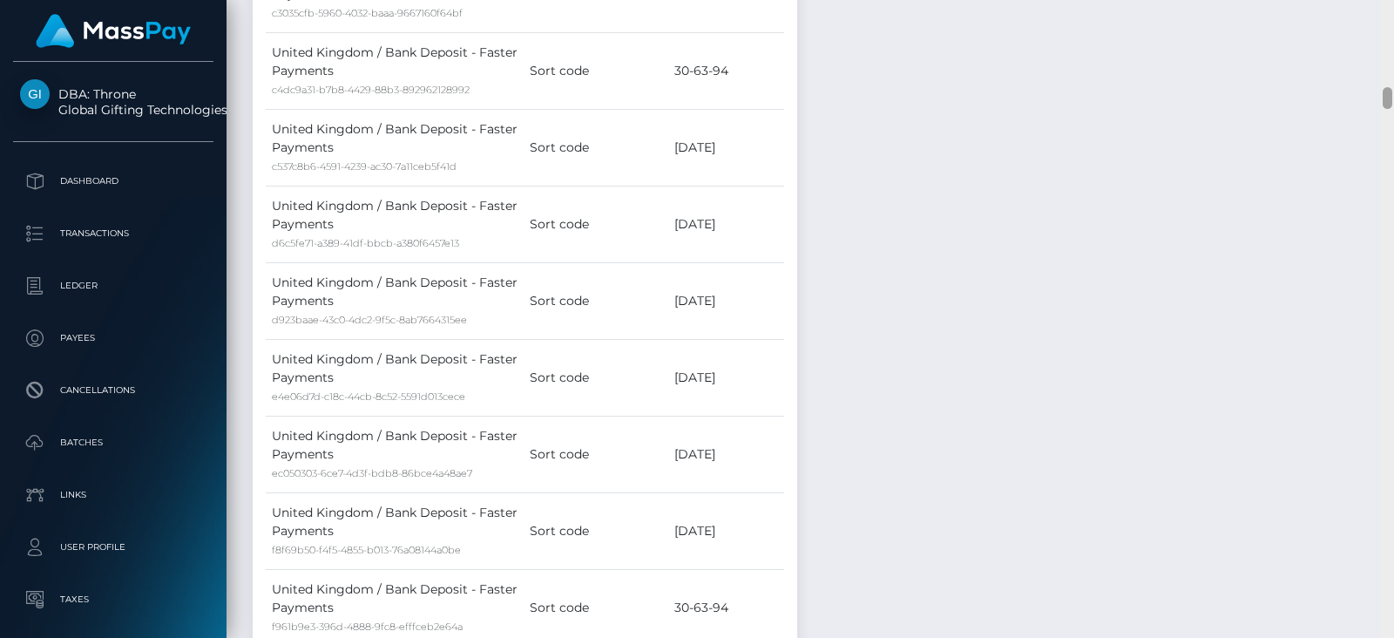
click at [1389, 66] on div at bounding box center [1387, 319] width 13 height 638
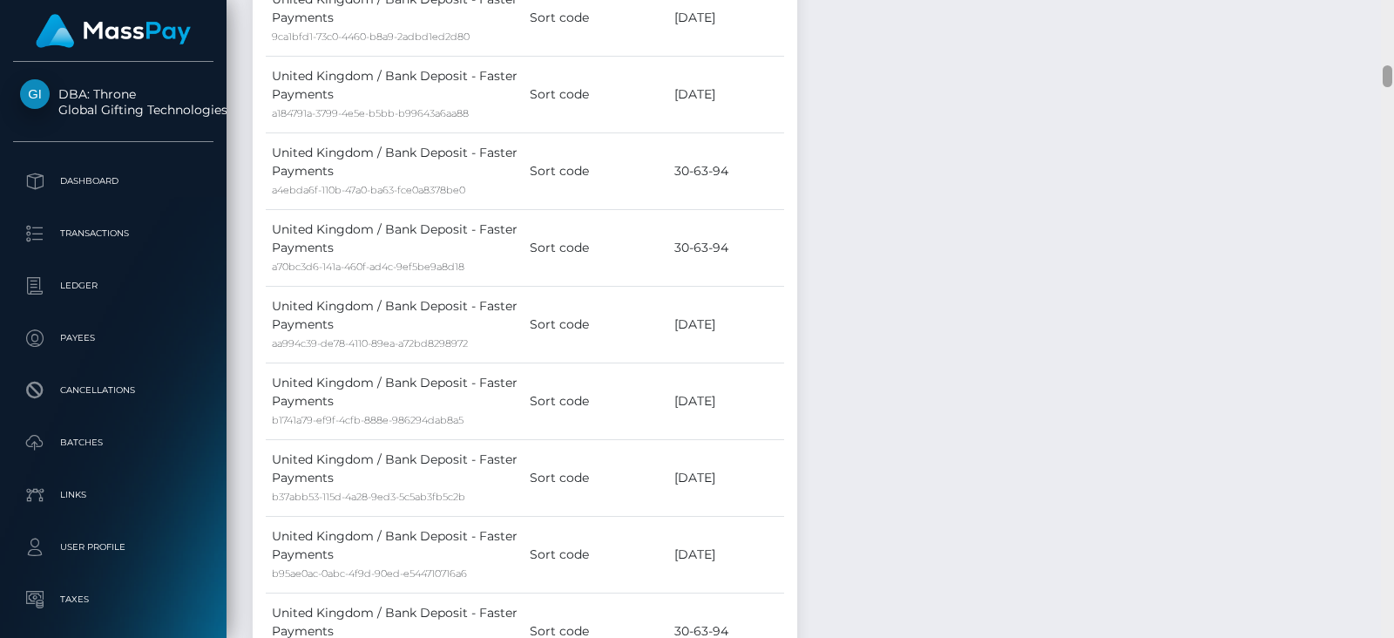
click at [1389, 66] on div at bounding box center [1387, 319] width 13 height 638
click at [1389, 66] on div at bounding box center [1387, 76] width 10 height 22
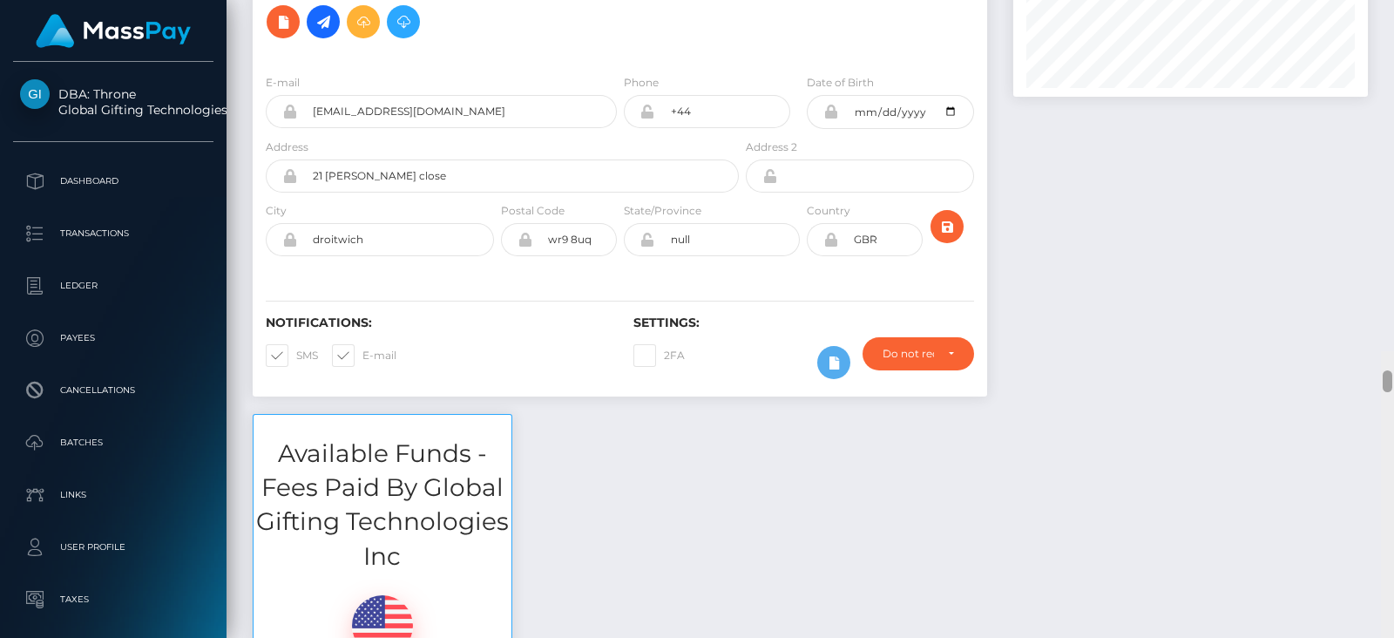
scroll to position [0, 0]
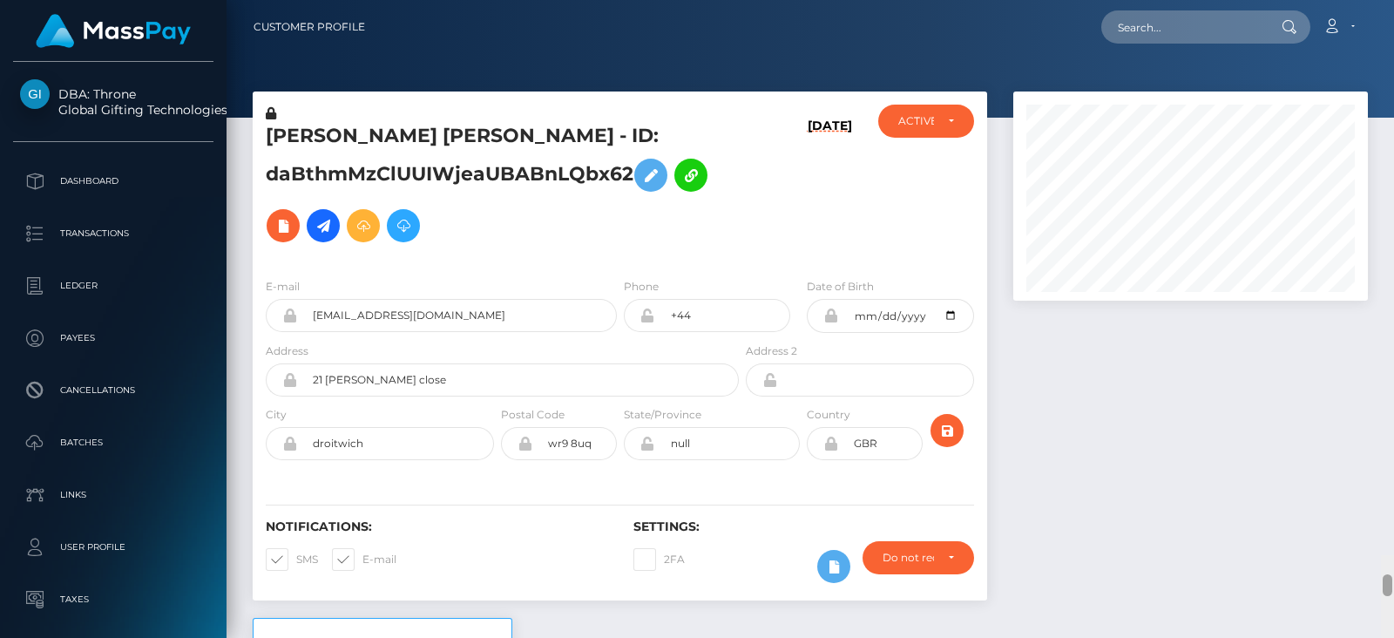
drag, startPoint x: 1384, startPoint y: 70, endPoint x: 1385, endPoint y: -35, distance: 104.5
click at [1385, 0] on html "DBA: Throne Global Gifting Technologies Inc Dashboard Transactions Ledger Payee…" at bounding box center [697, 319] width 1394 height 638
click at [1215, 31] on input "text" at bounding box center [1183, 26] width 164 height 33
paste input "melison16@gmail.com"
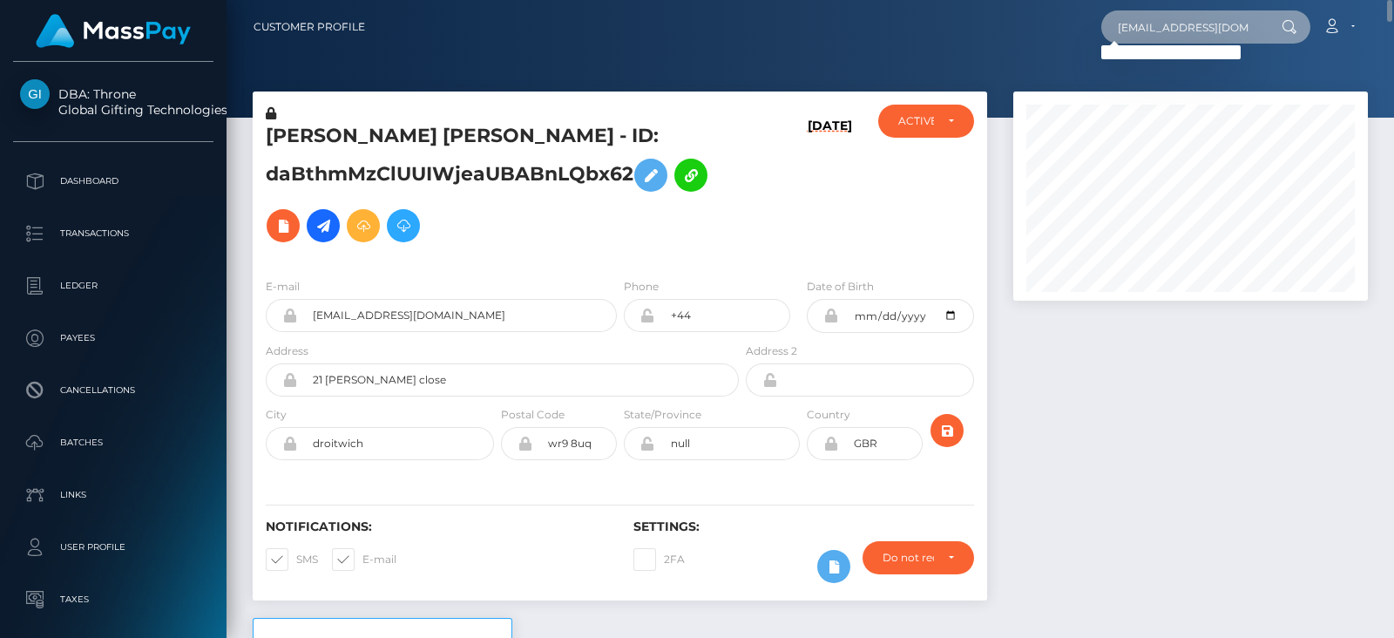
type input "melison16@gmail.com"
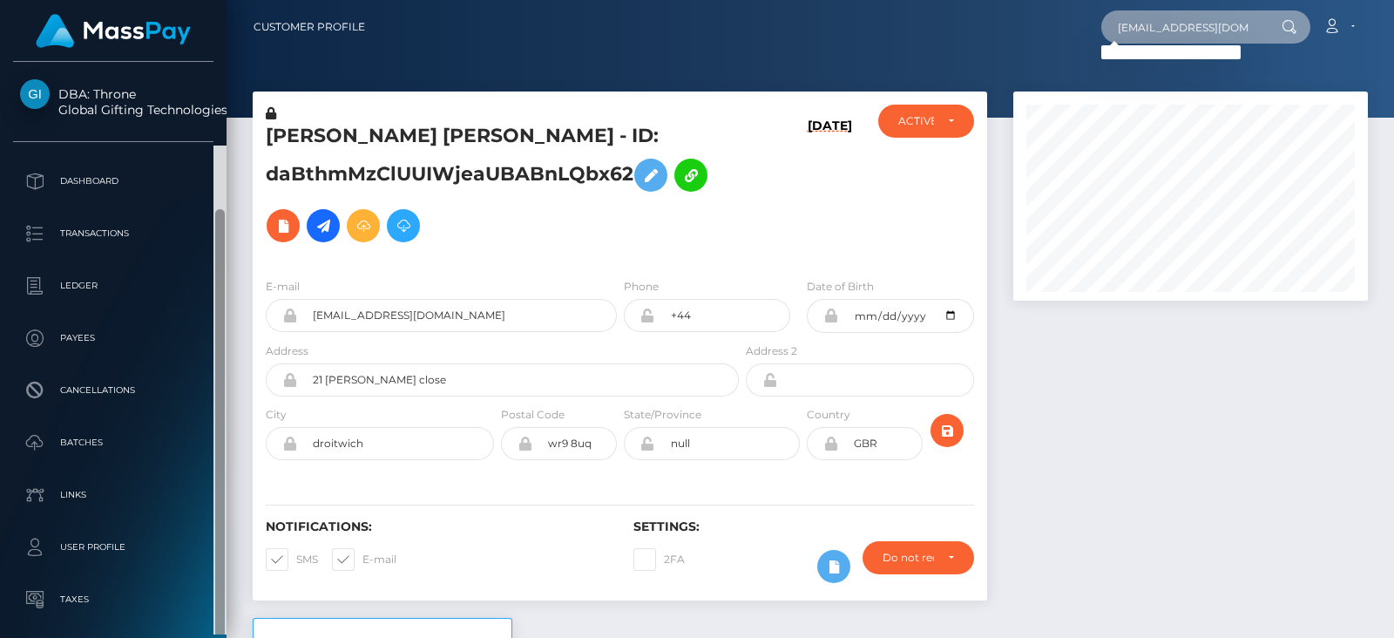
scroll to position [150, 0]
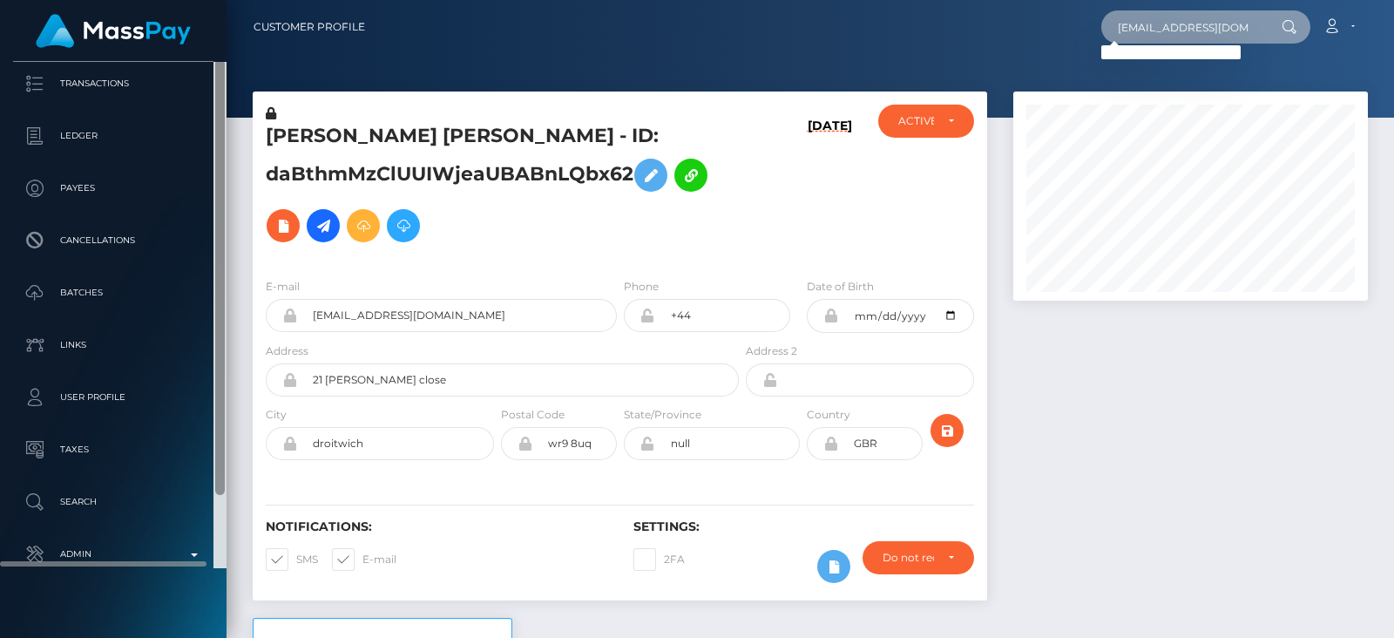
drag, startPoint x: 223, startPoint y: 457, endPoint x: 215, endPoint y: 572, distance: 115.3
click at [215, 495] on div at bounding box center [220, 277] width 10 height 436
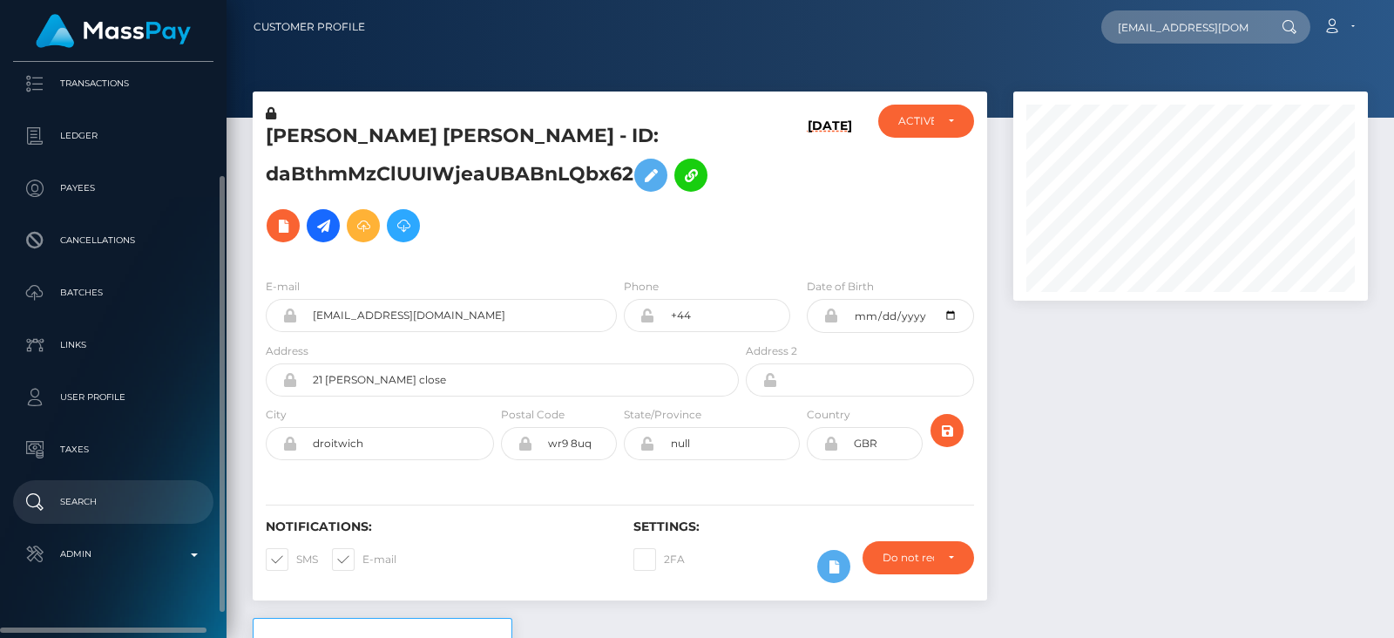
click at [86, 511] on p "Search" at bounding box center [113, 502] width 186 height 26
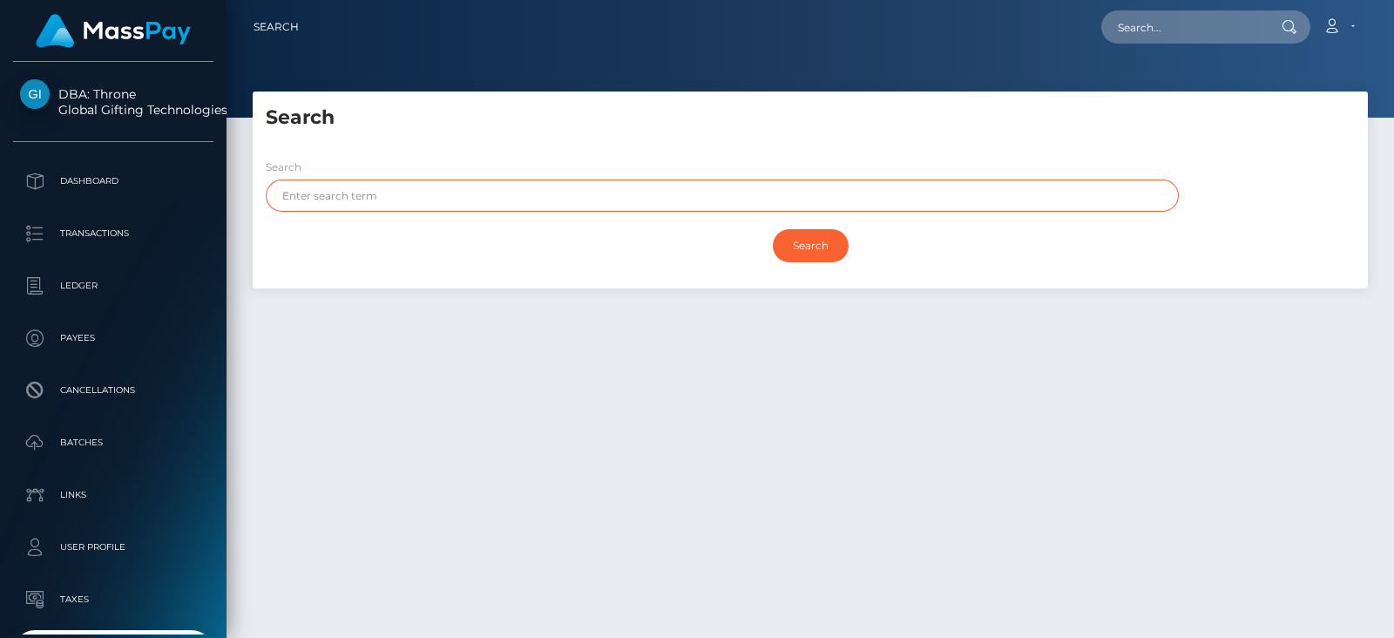
click at [856, 204] on input "text" at bounding box center [722, 195] width 913 height 32
paste input "Melisa Molina"
drag, startPoint x: 458, startPoint y: 204, endPoint x: 321, endPoint y: 205, distance: 136.8
click at [321, 205] on input "Melisa Molina" at bounding box center [722, 195] width 913 height 32
type input "Melisa"
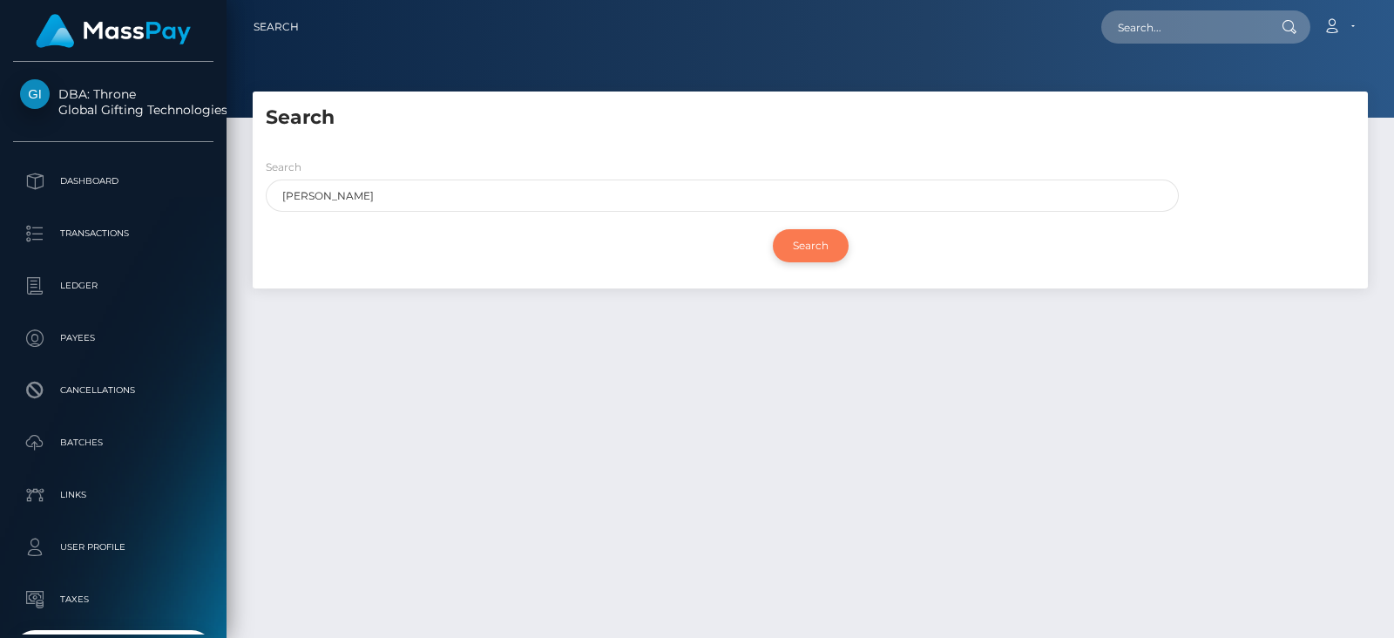
click at [830, 249] on input "Search" at bounding box center [811, 245] width 76 height 33
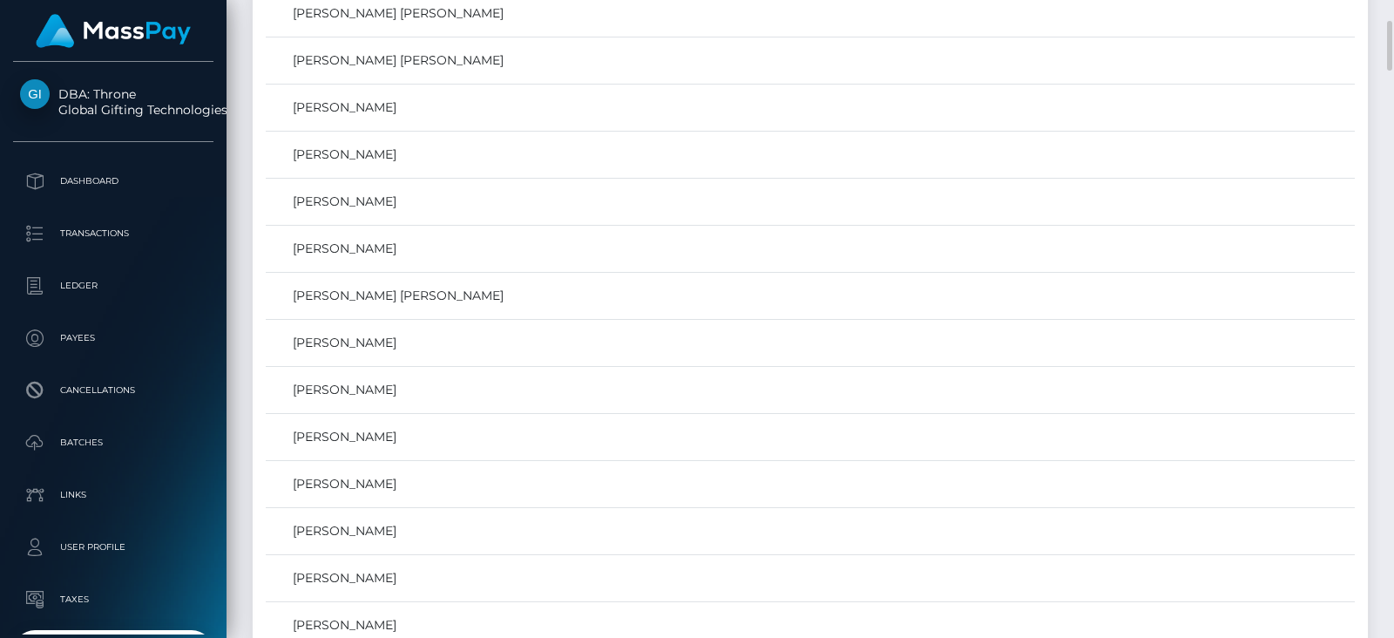
scroll to position [2577, 0]
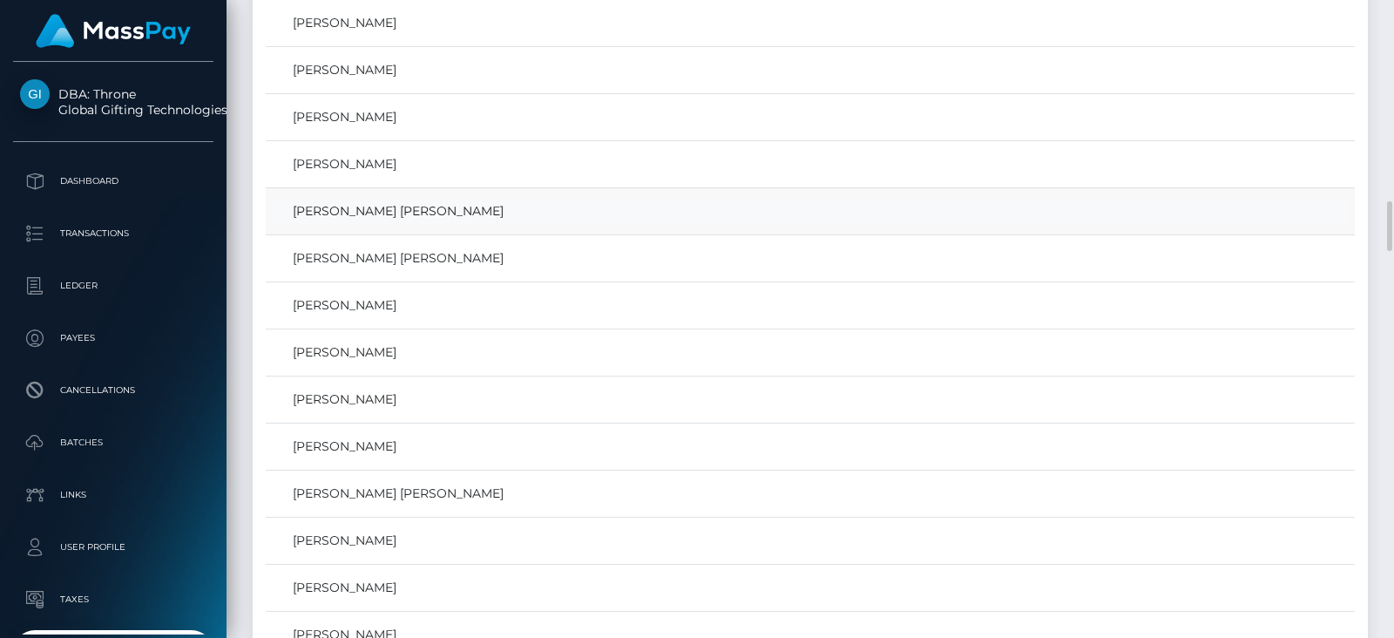
click at [544, 199] on link "MELISA MERCEDES MOLINA" at bounding box center [810, 211] width 1077 height 25
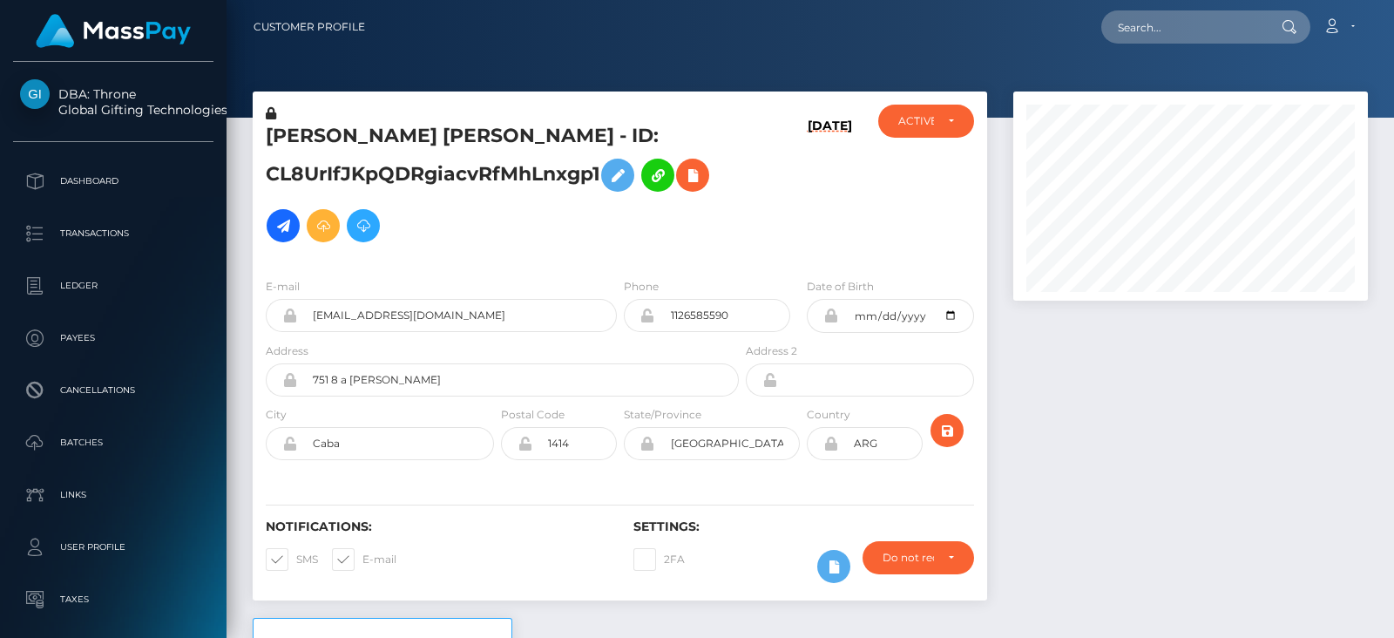
scroll to position [208, 354]
drag, startPoint x: 536, startPoint y: 324, endPoint x: 290, endPoint y: 346, distance: 246.6
click at [290, 346] on form "E-mail [EMAIL_ADDRESS][DOMAIN_NAME] Phone 1126585590 Date of Birth" at bounding box center [620, 373] width 708 height 192
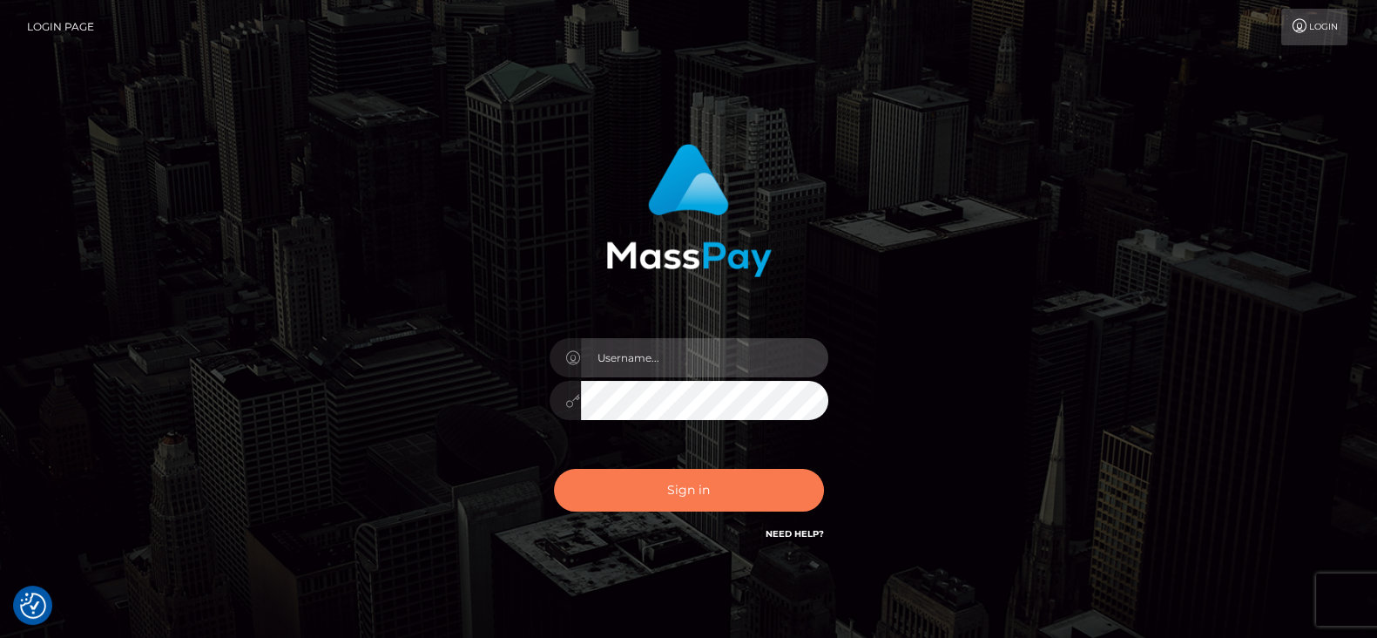
type input "fr.es"
click at [731, 496] on button "Sign in" at bounding box center [689, 490] width 270 height 43
type input "[DOMAIN_NAME]"
click at [719, 478] on button "Sign in" at bounding box center [689, 490] width 270 height 43
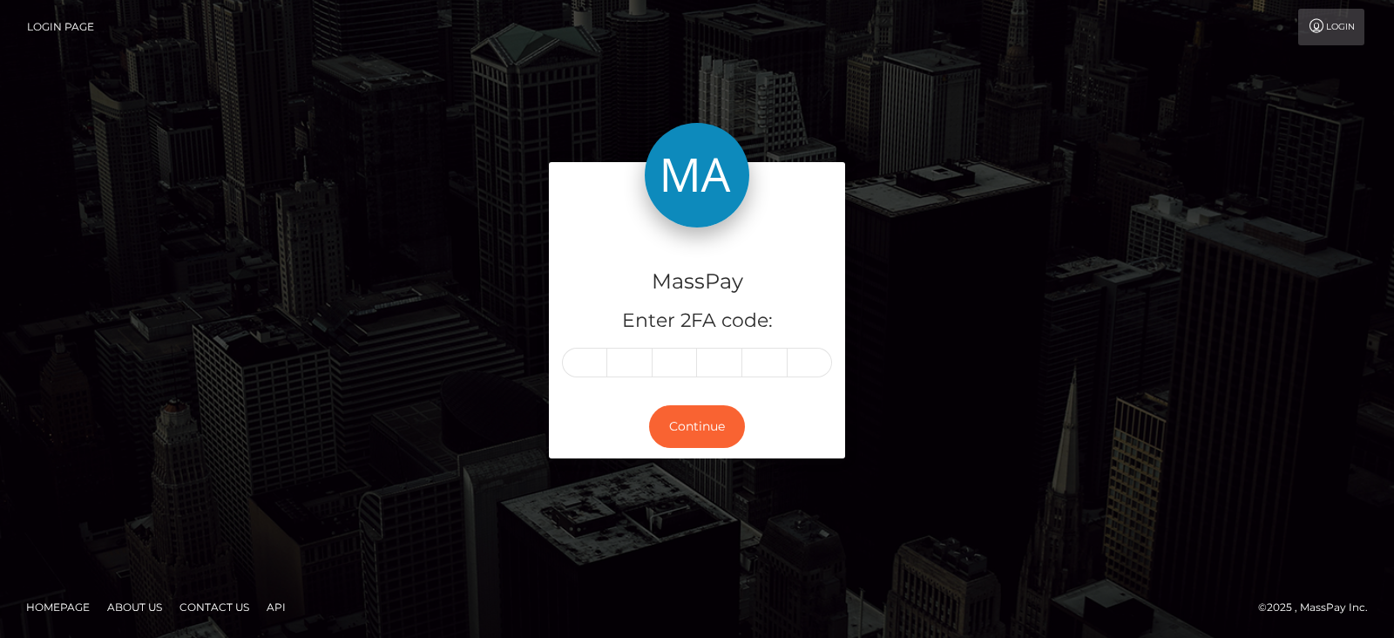
type input "5"
type input "8"
type input "1"
type input "8"
type input "7"
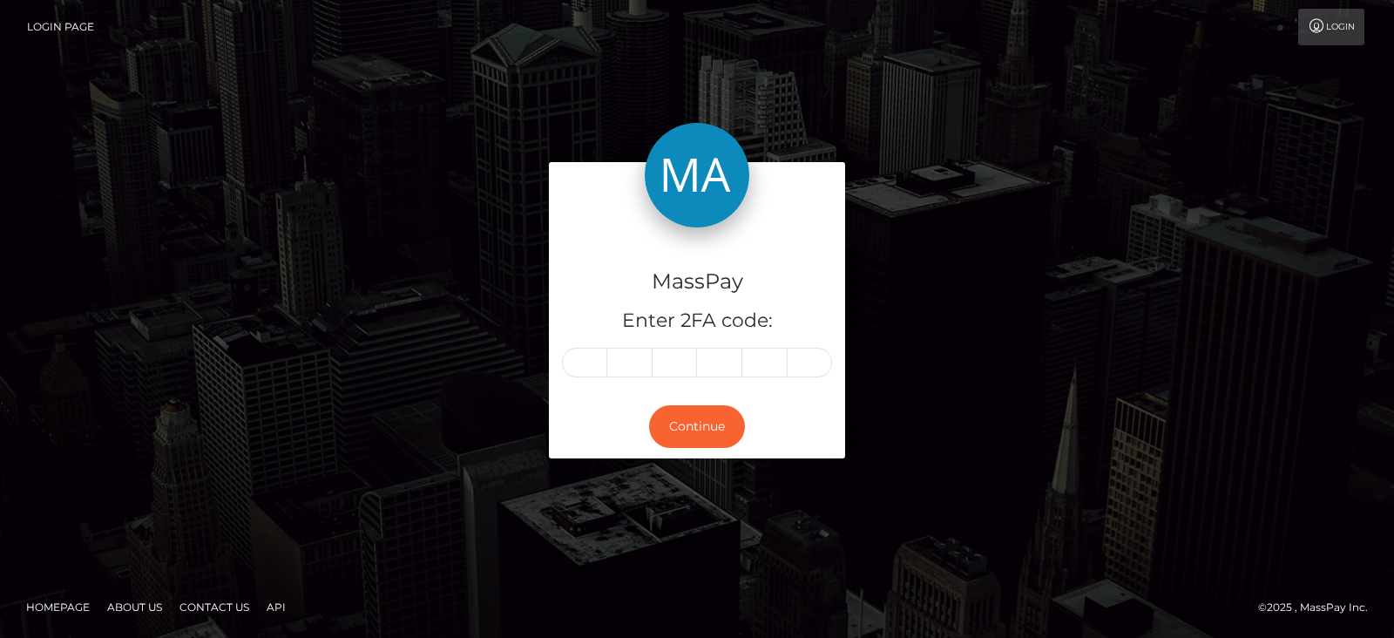
type input "0"
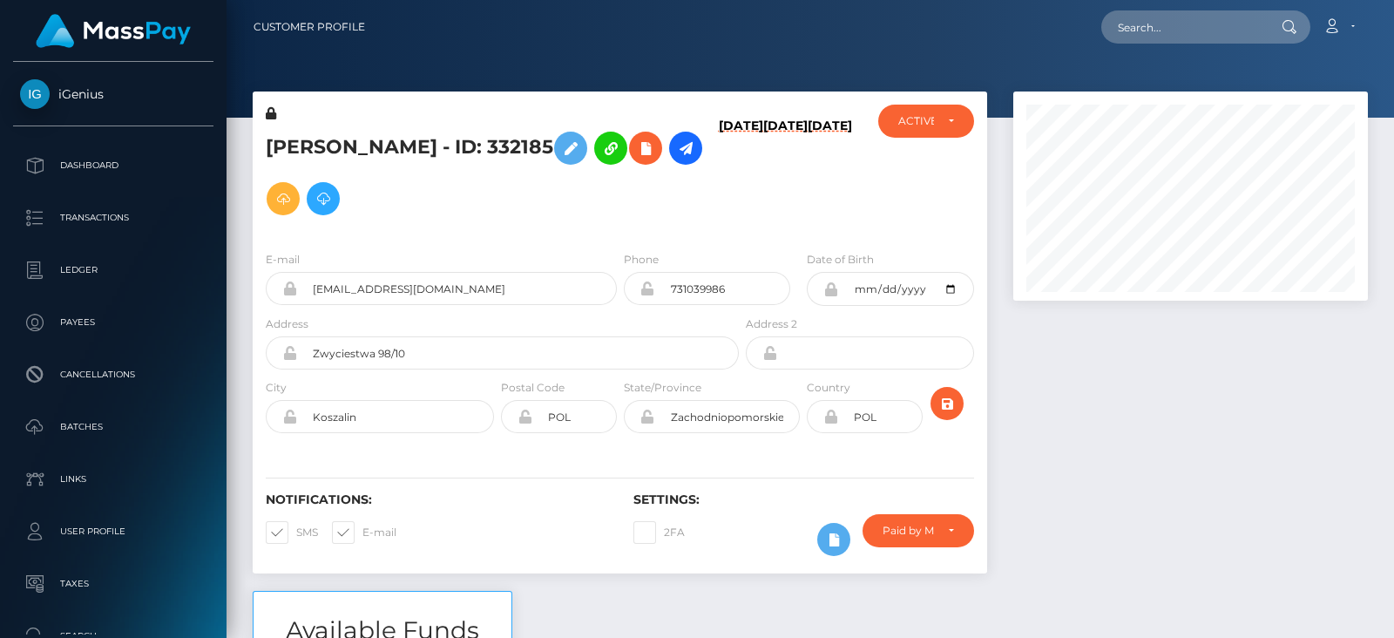
scroll to position [208, 354]
click at [896, 116] on div "ACTIVE" at bounding box center [926, 121] width 97 height 33
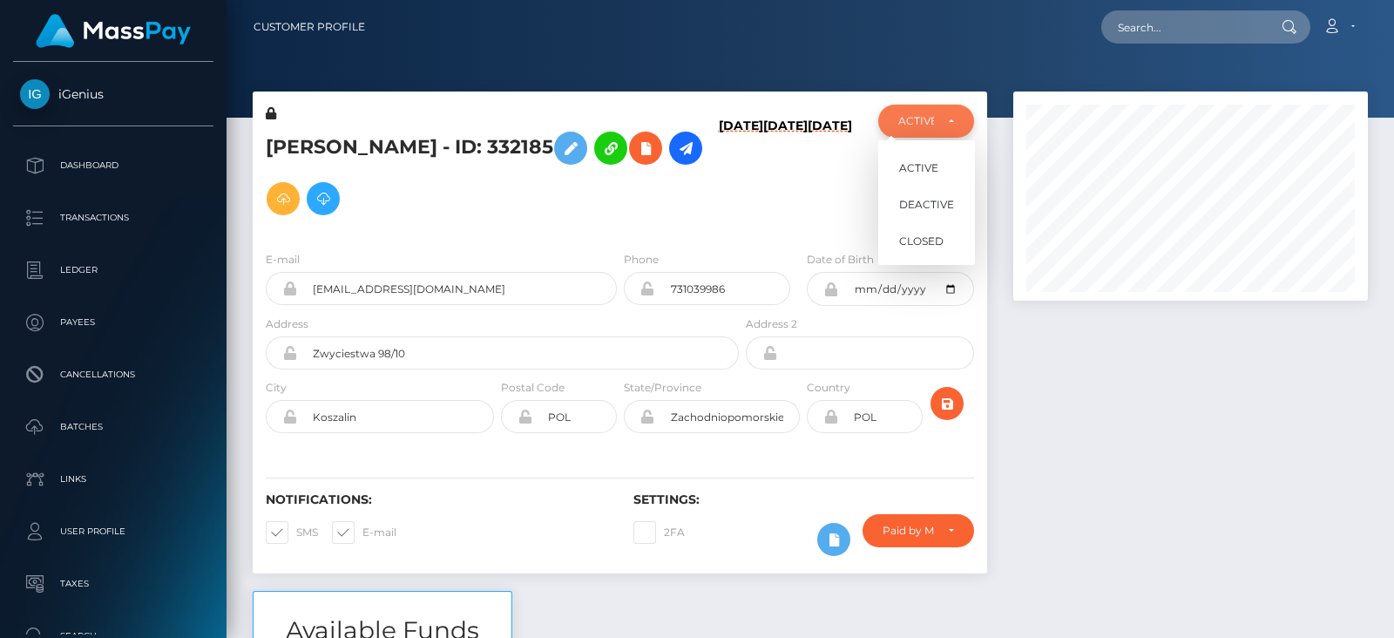
click at [919, 124] on div "ACTIVE" at bounding box center [916, 121] width 37 height 14
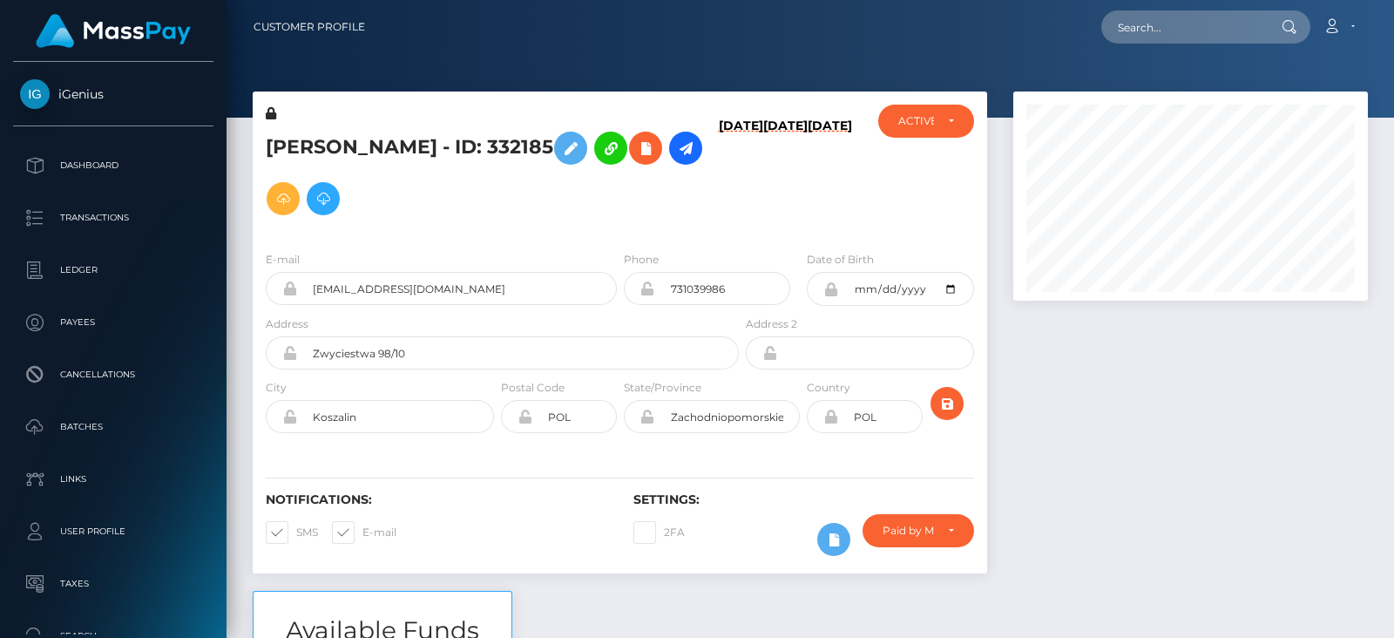
click at [1105, 342] on div at bounding box center [1190, 340] width 381 height 499
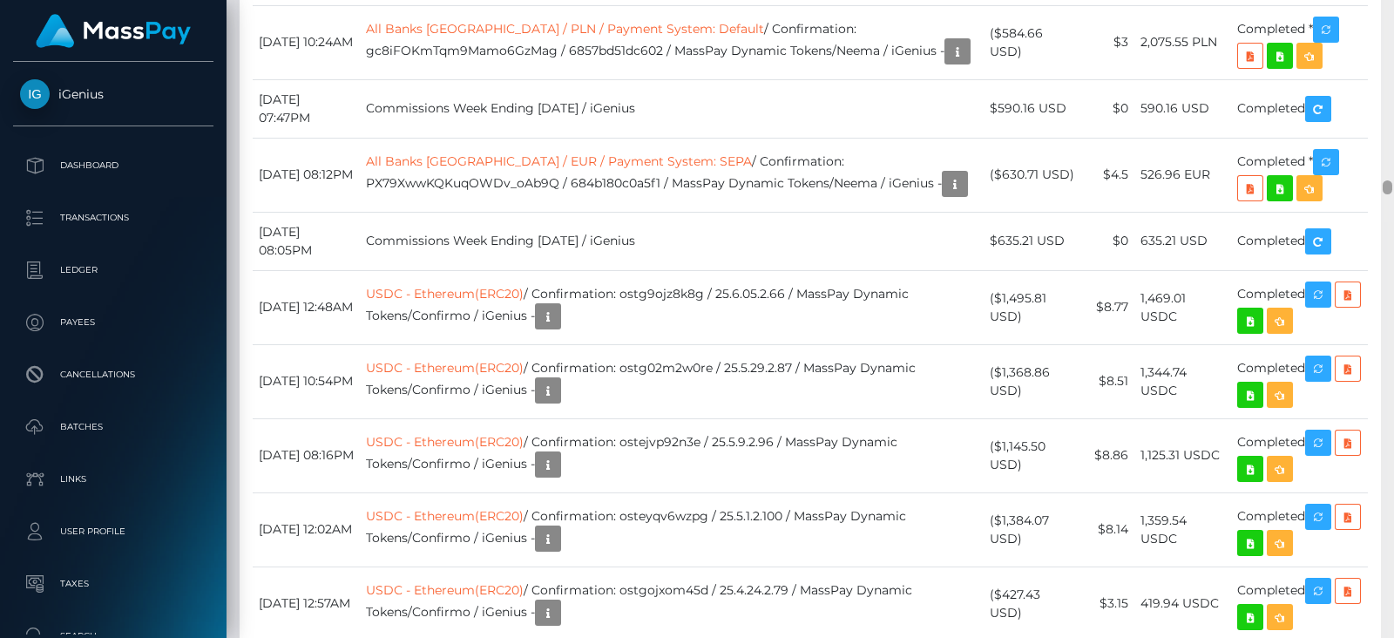
scroll to position [8180, 0]
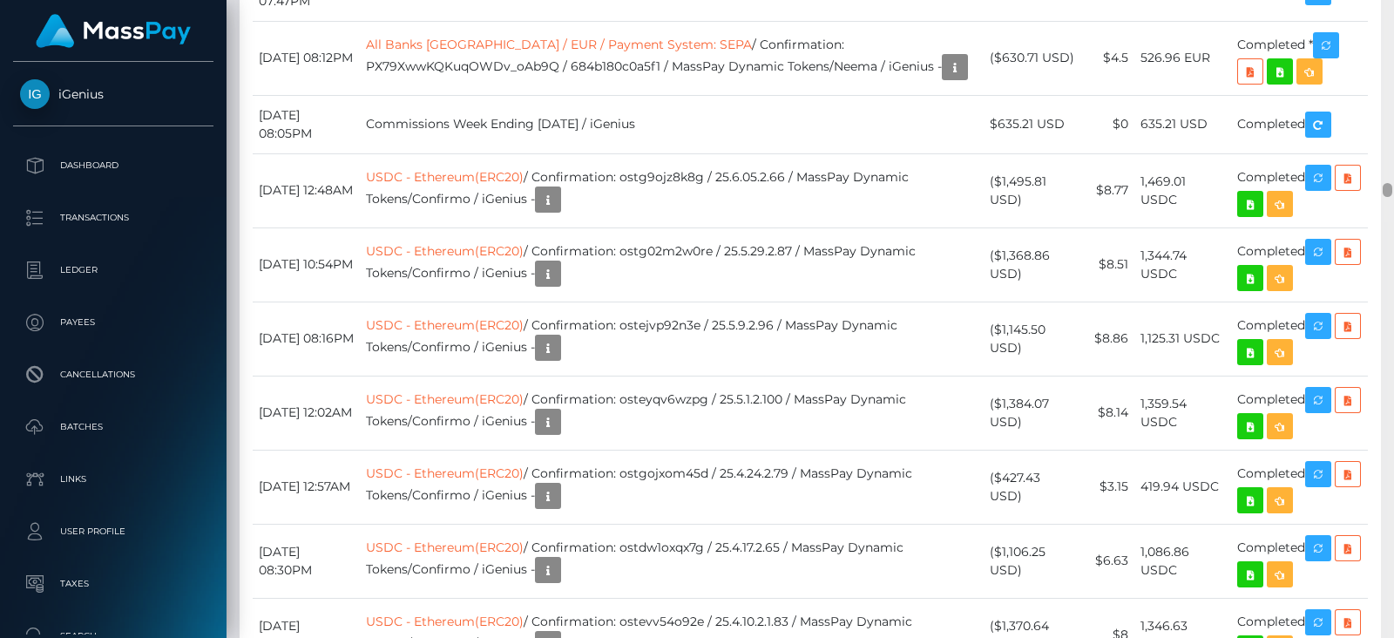
drag, startPoint x: 1389, startPoint y: 15, endPoint x: 1393, endPoint y: 191, distance: 176.0
click at [1393, 191] on div at bounding box center [1387, 319] width 13 height 638
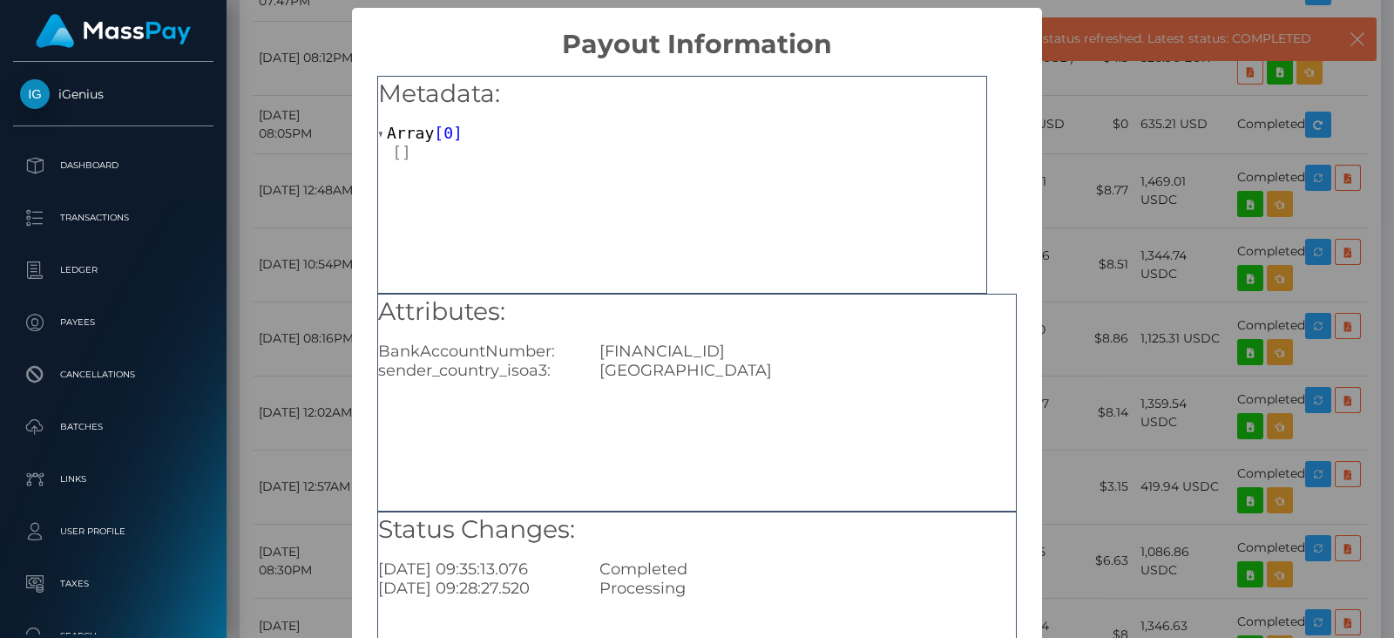
click at [1052, 455] on div "× Payout Information Metadata: Array [ 0 ] Attributes: BankAccountNumber: [FINA…" at bounding box center [697, 319] width 1394 height 638
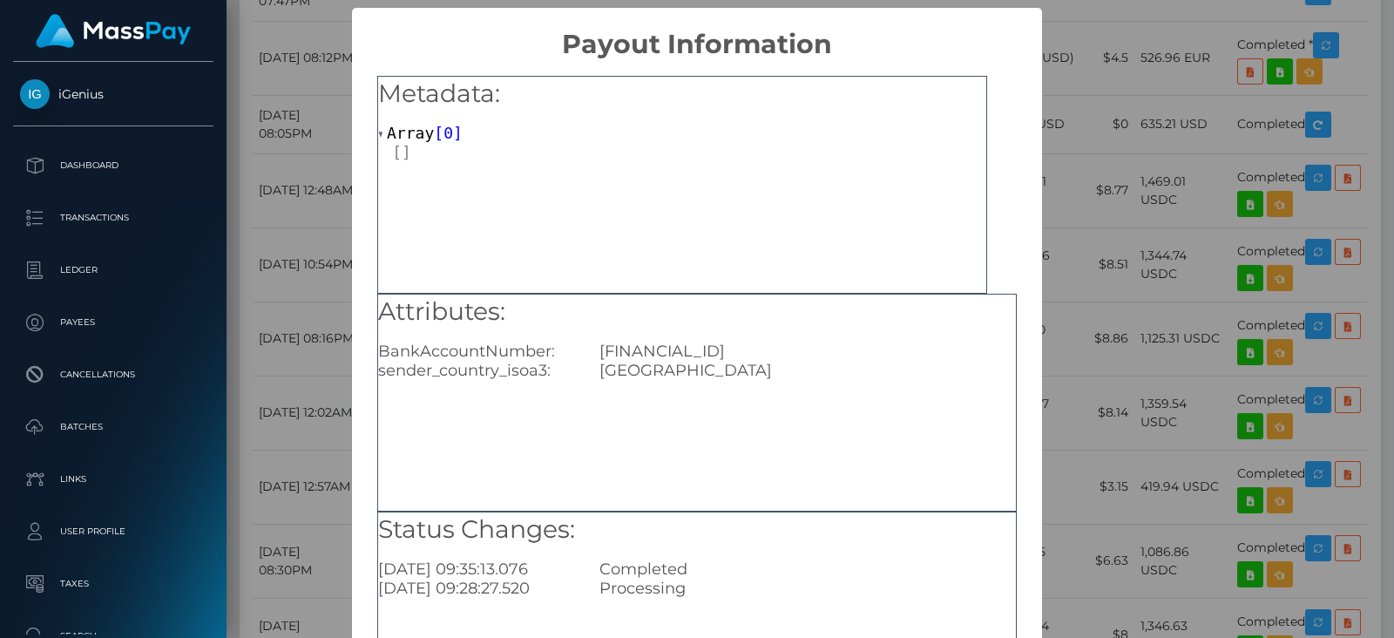
drag, startPoint x: 874, startPoint y: 358, endPoint x: 589, endPoint y: 355, distance: 284.9
click at [589, 355] on div "[FINANCIAL_ID]" at bounding box center [807, 350] width 443 height 19
copy div "[FINANCIAL_ID]"
click at [1164, 376] on div "× Payout Information Metadata: Array [ 0 ] Attributes: BankAccountNumber: [FINA…" at bounding box center [697, 319] width 1394 height 638
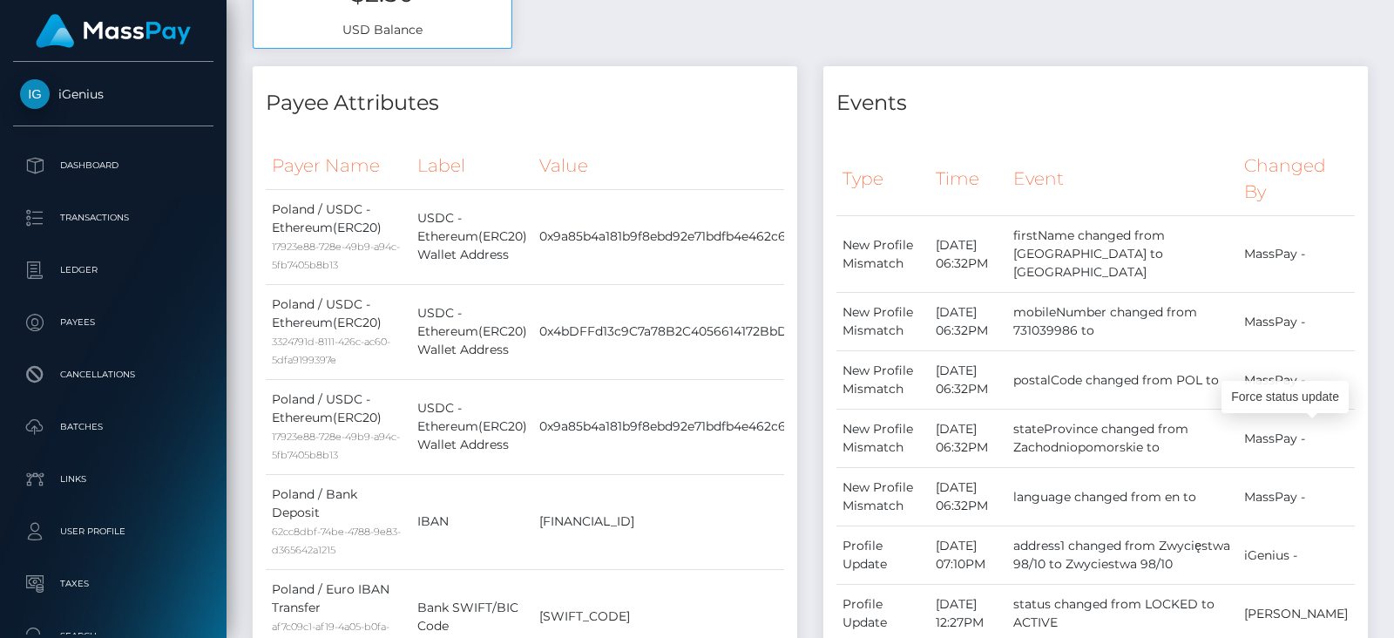
scroll to position [0, 0]
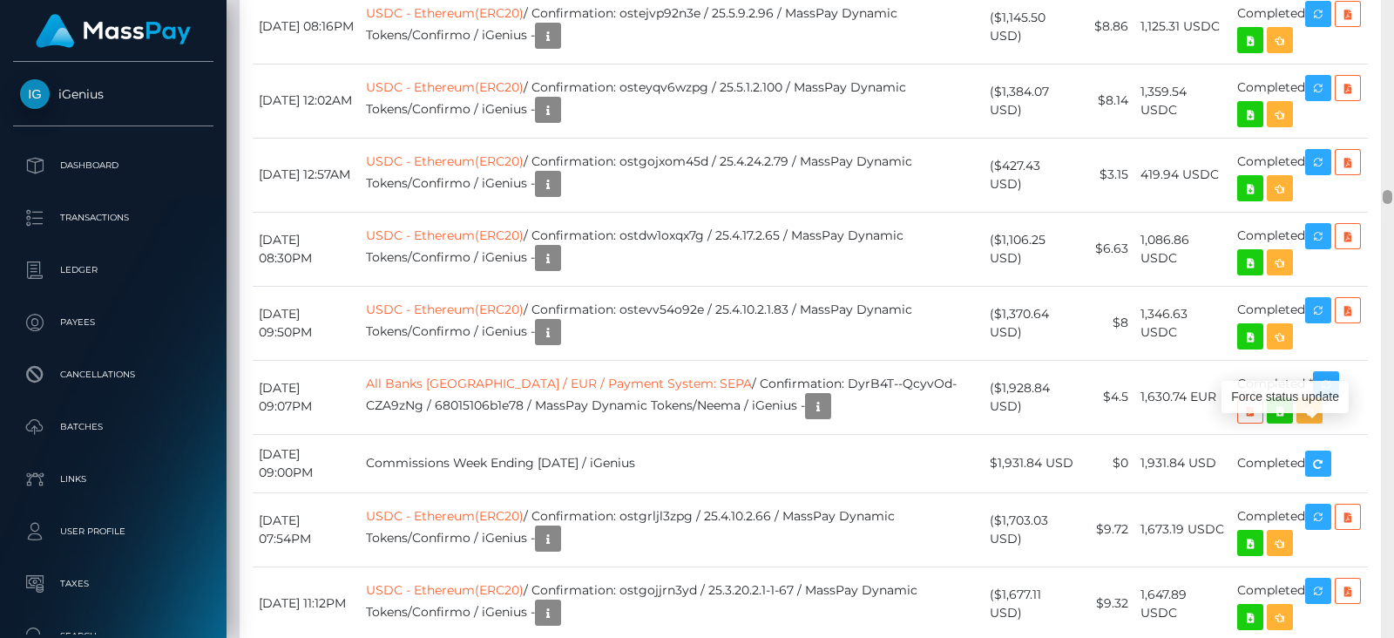
drag, startPoint x: 1387, startPoint y: 189, endPoint x: 1393, endPoint y: 197, distance: 9.9
click at [1393, 197] on div at bounding box center [1387, 319] width 13 height 638
